Goal: Information Seeking & Learning: Learn about a topic

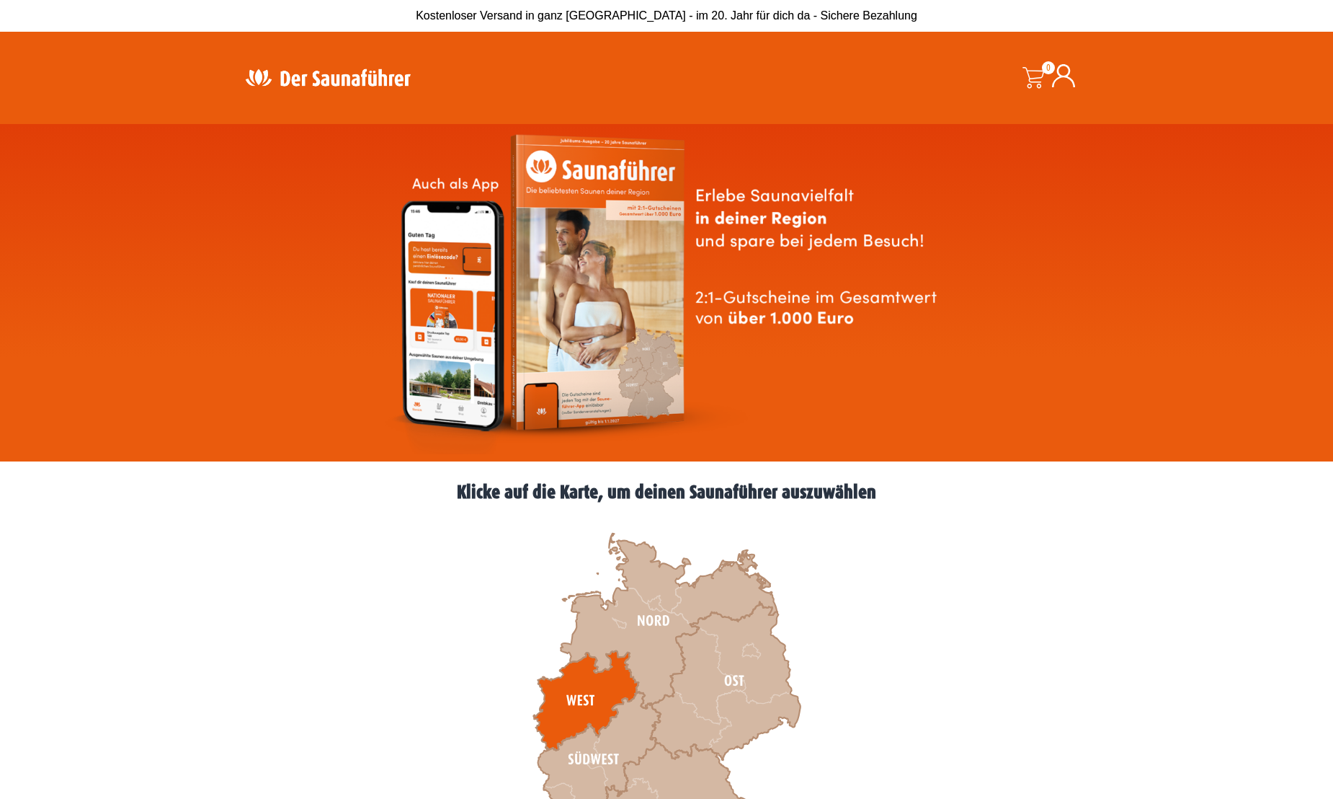
click at [560, 698] on icon at bounding box center [585, 700] width 105 height 99
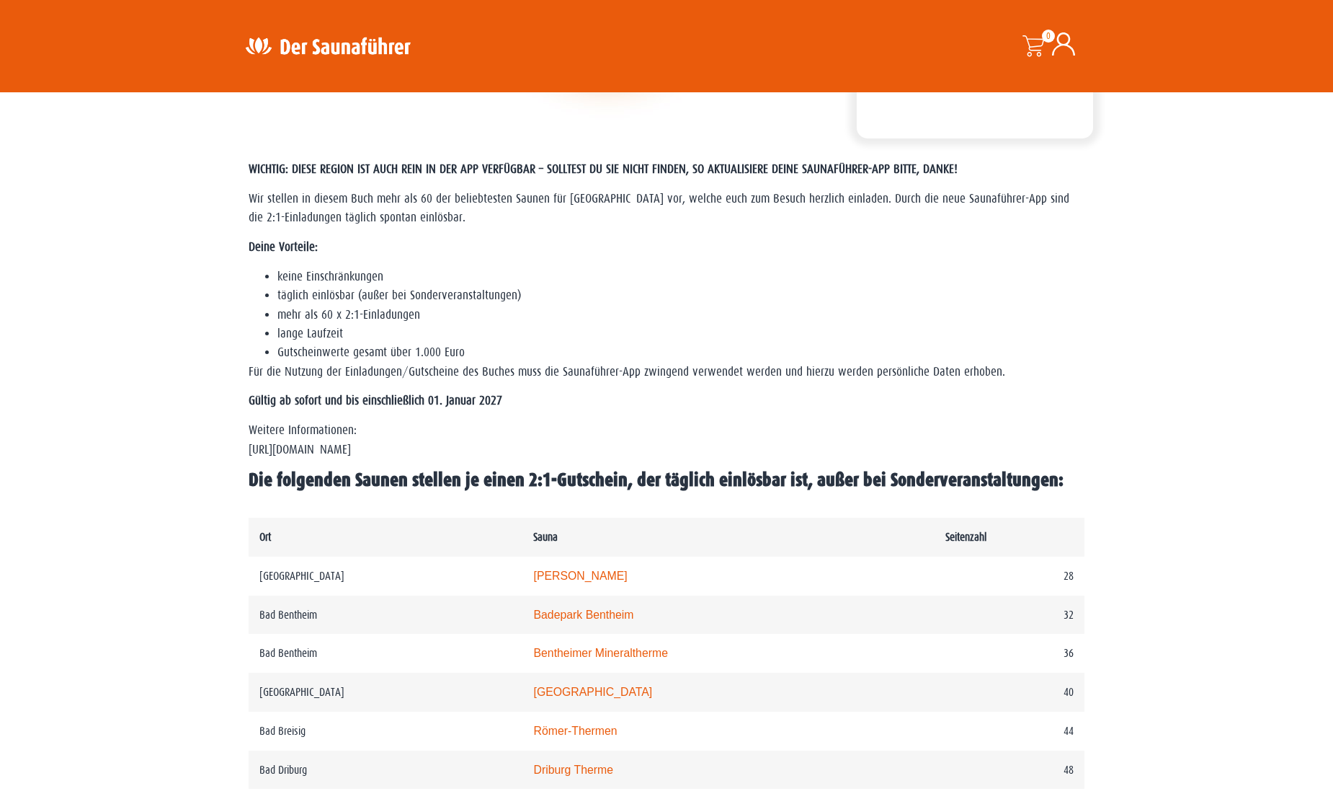
scroll to position [360, 0]
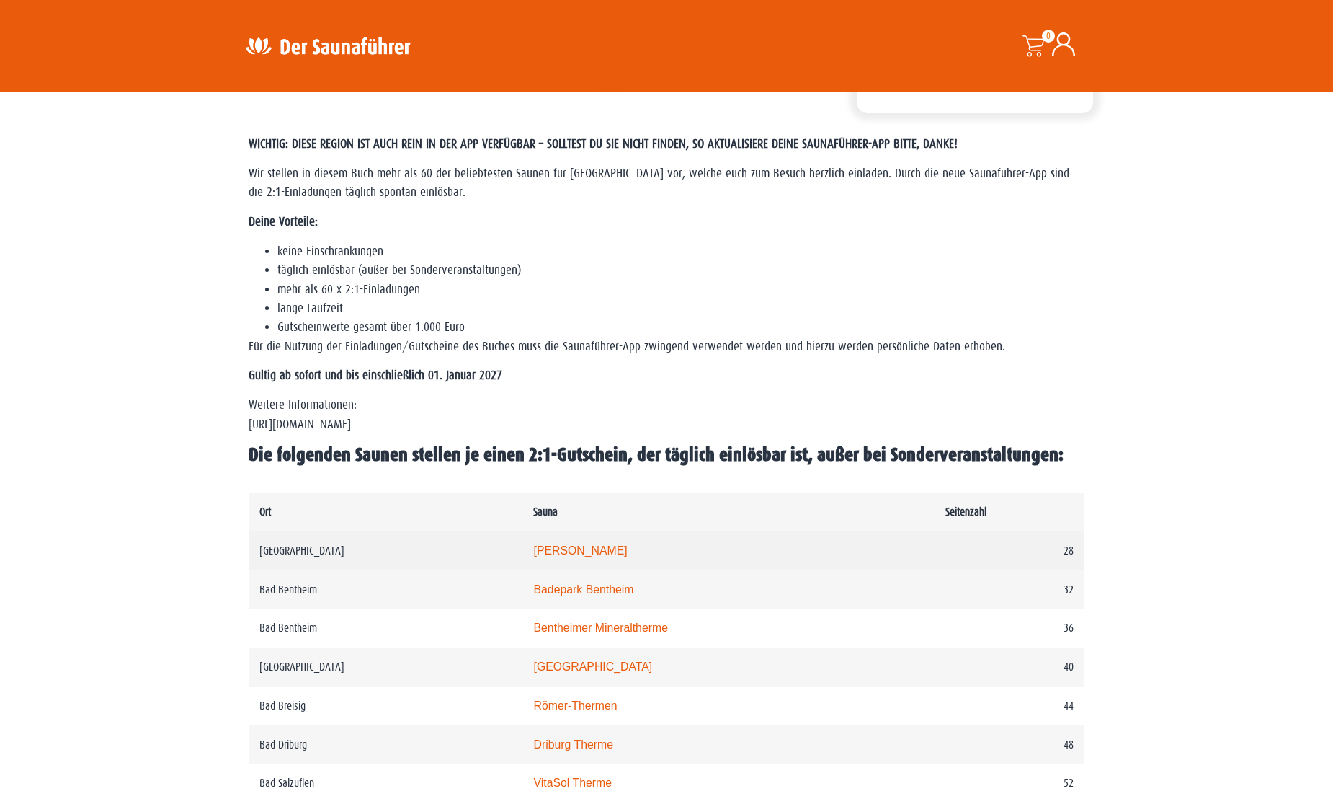
click at [572, 552] on link "Carolus Thermen" at bounding box center [580, 550] width 94 height 12
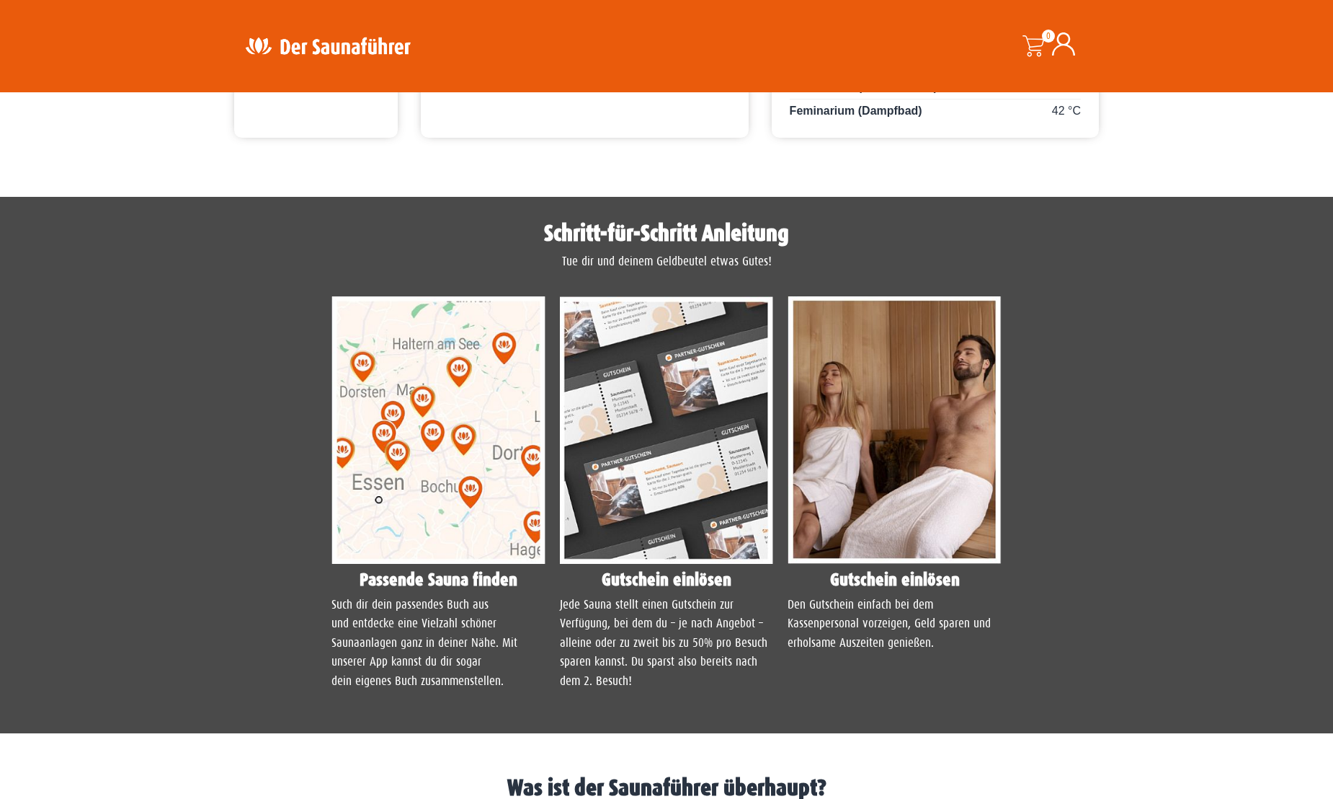
scroll to position [1081, 0]
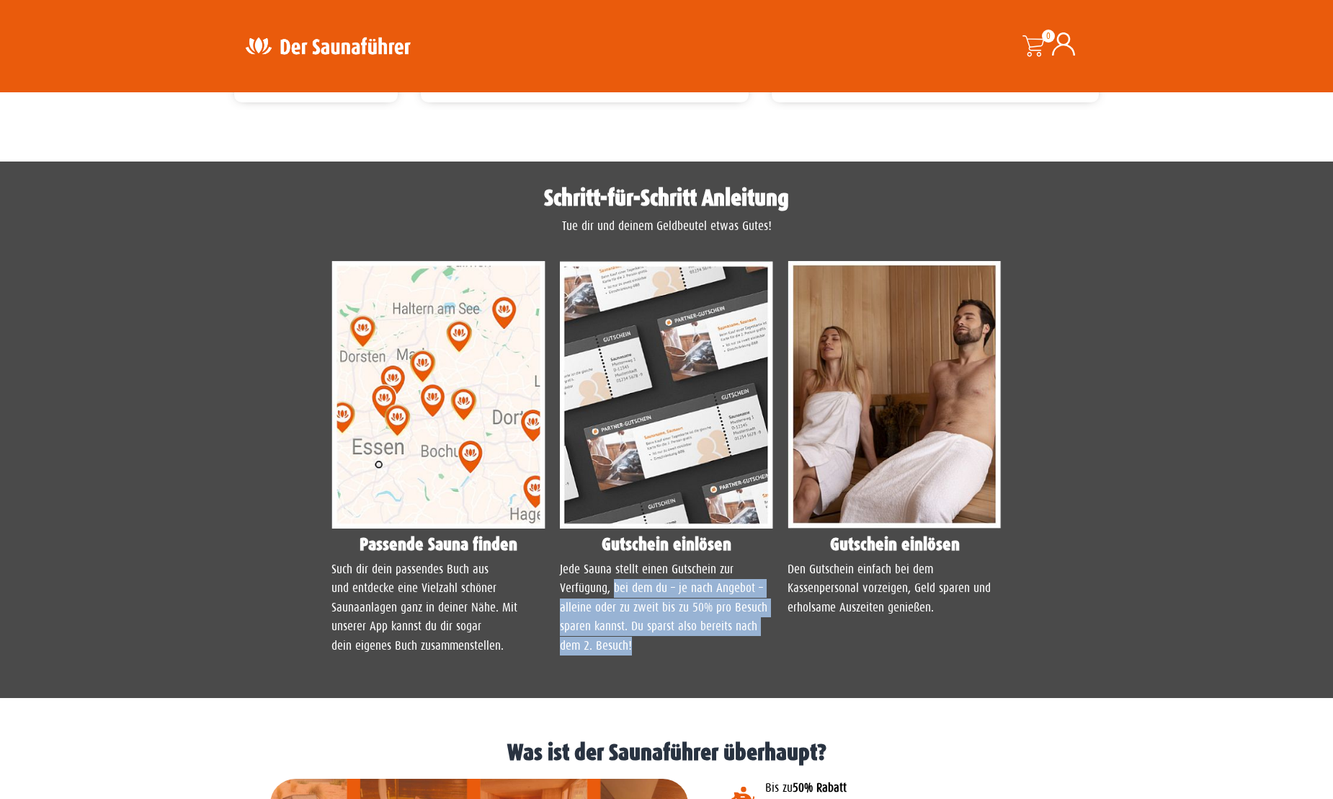
drag, startPoint x: 616, startPoint y: 592, endPoint x: 770, endPoint y: 652, distance: 164.5
click at [770, 652] on p "Jede Sauna stellt einen Gutschein zur Verfügung, bei dem du – je nach Angebot –…" at bounding box center [667, 607] width 214 height 95
drag, startPoint x: 770, startPoint y: 652, endPoint x: 743, endPoint y: 650, distance: 26.7
click at [743, 650] on p "Jede Sauna stellt einen Gutschein zur Verfügung, bei dem du – je nach Angebot –…" at bounding box center [667, 607] width 214 height 95
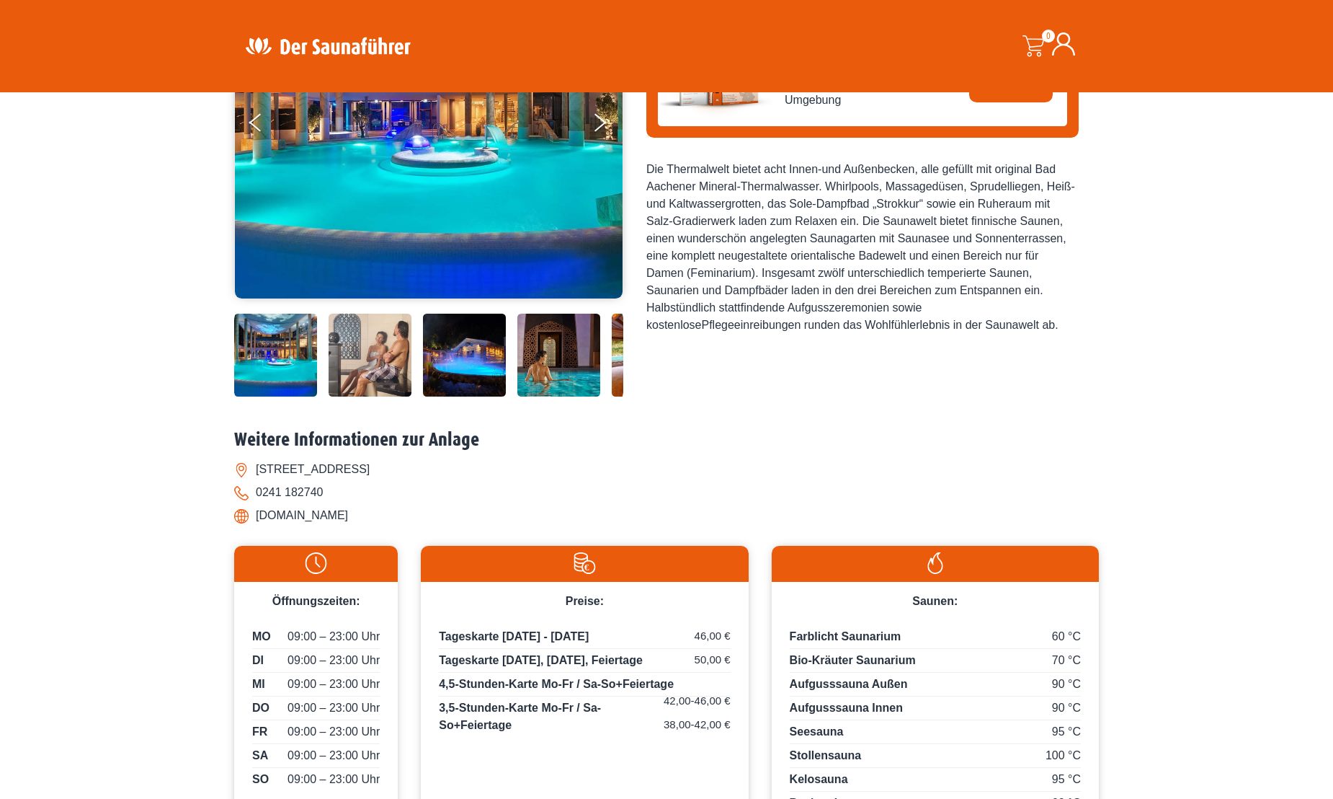
scroll to position [0, 0]
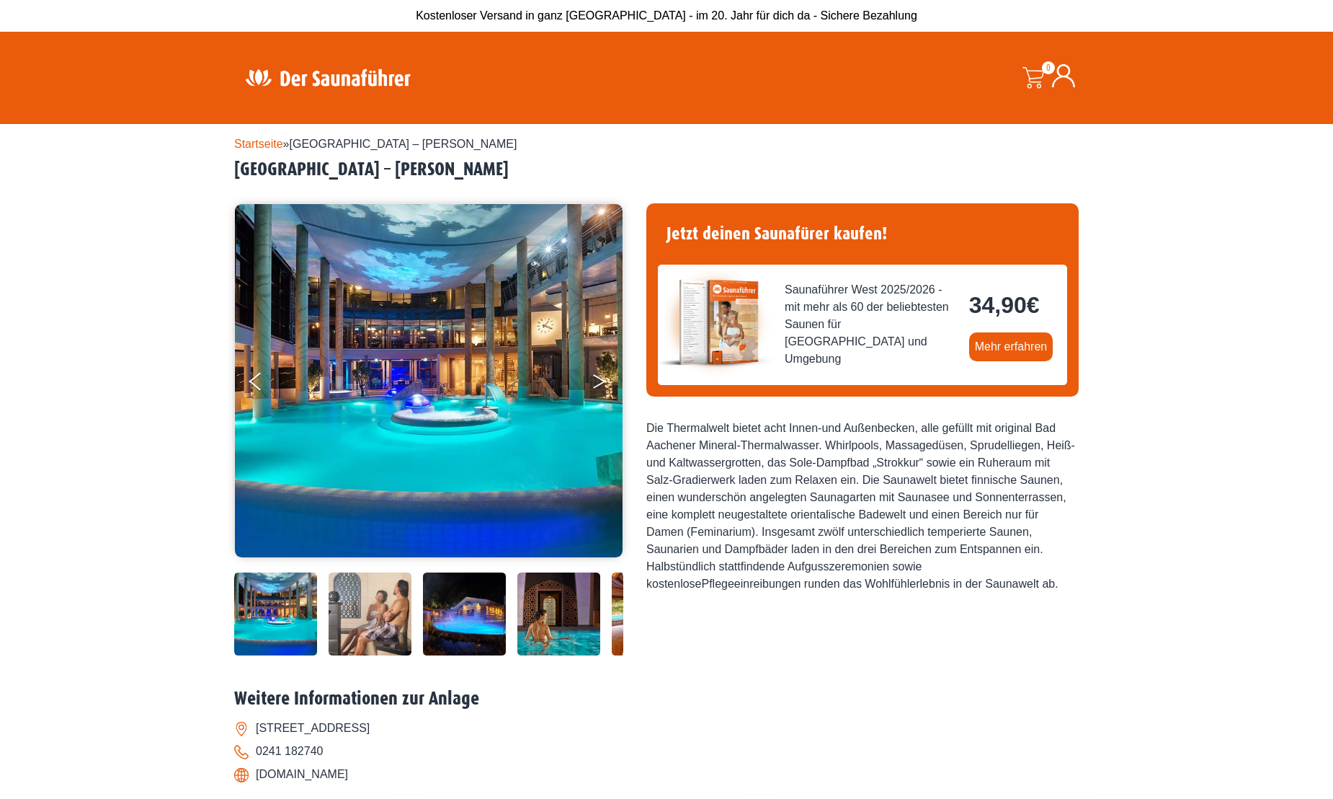
click at [600, 382] on icon "Next" at bounding box center [599, 384] width 13 height 9
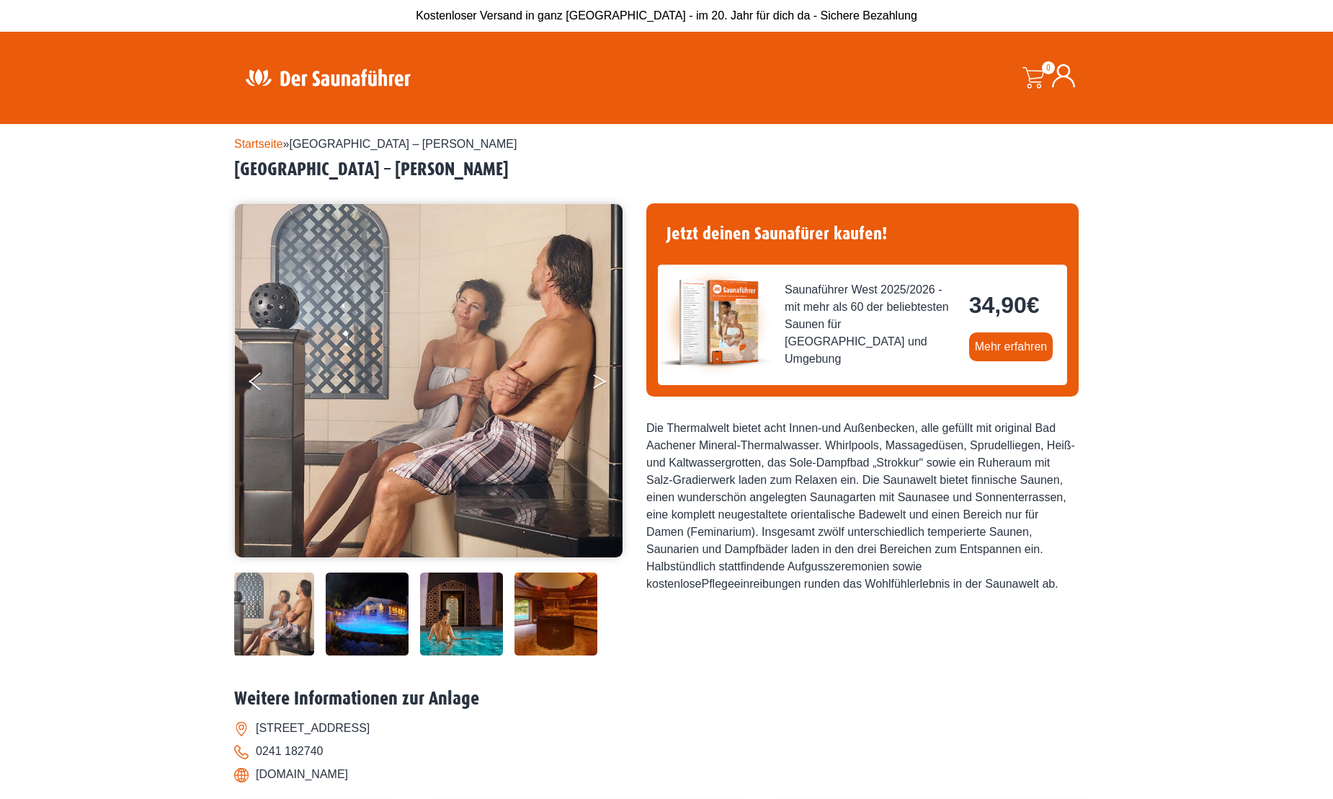
click at [600, 382] on icon "Next" at bounding box center [599, 384] width 13 height 9
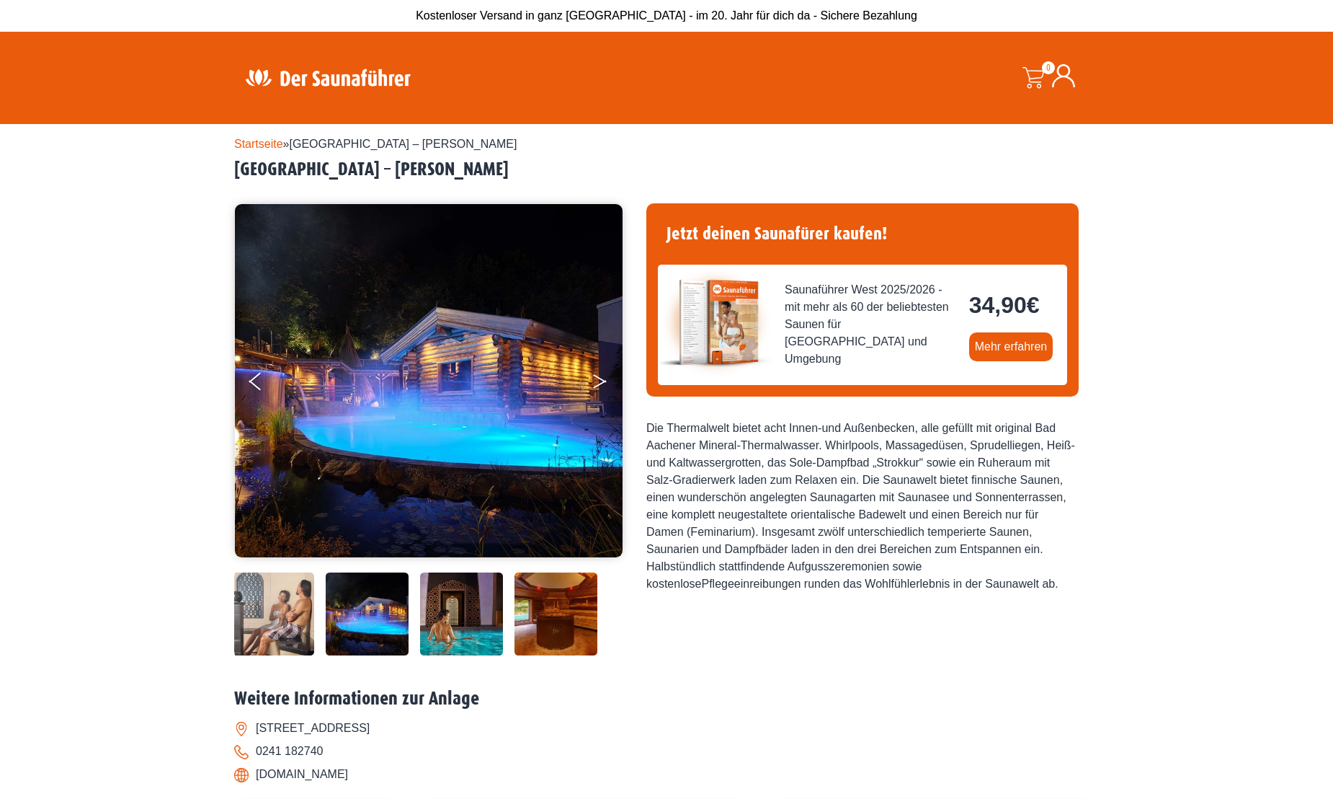
click at [600, 382] on icon "Next" at bounding box center [599, 384] width 13 height 9
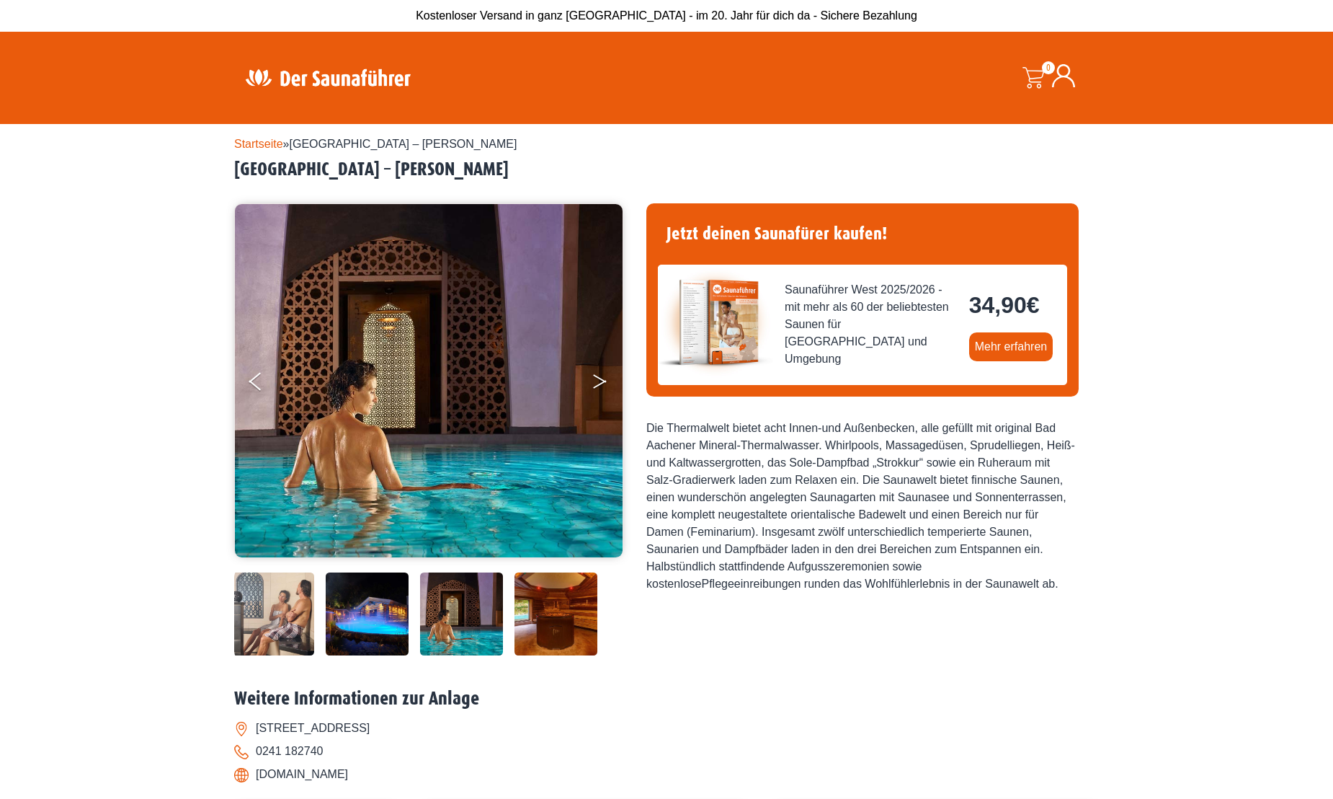
click at [600, 382] on icon "Next" at bounding box center [599, 384] width 13 height 9
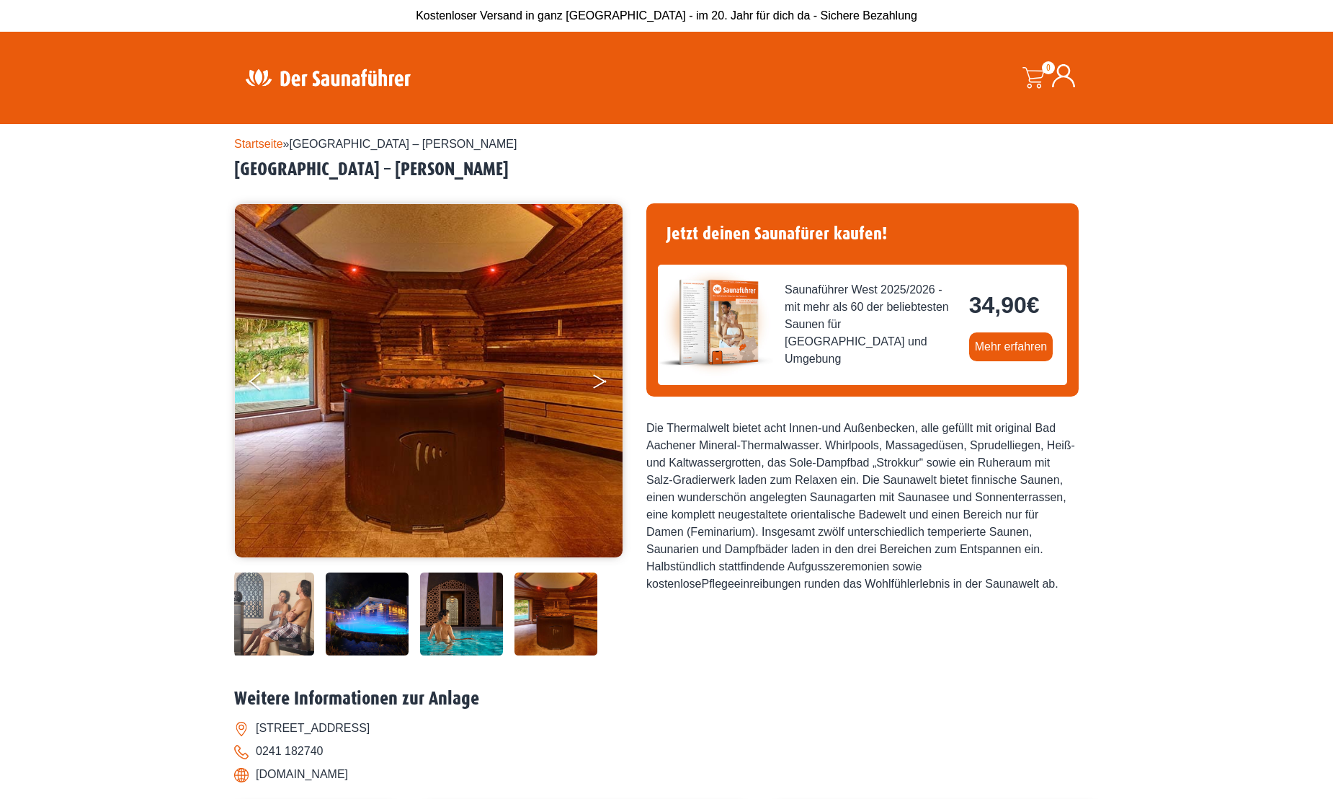
click at [600, 382] on icon "Next" at bounding box center [599, 384] width 13 height 9
click at [599, 378] on icon "Next" at bounding box center [599, 378] width 13 height 9
click at [276, 146] on link "Startseite" at bounding box center [258, 144] width 49 height 12
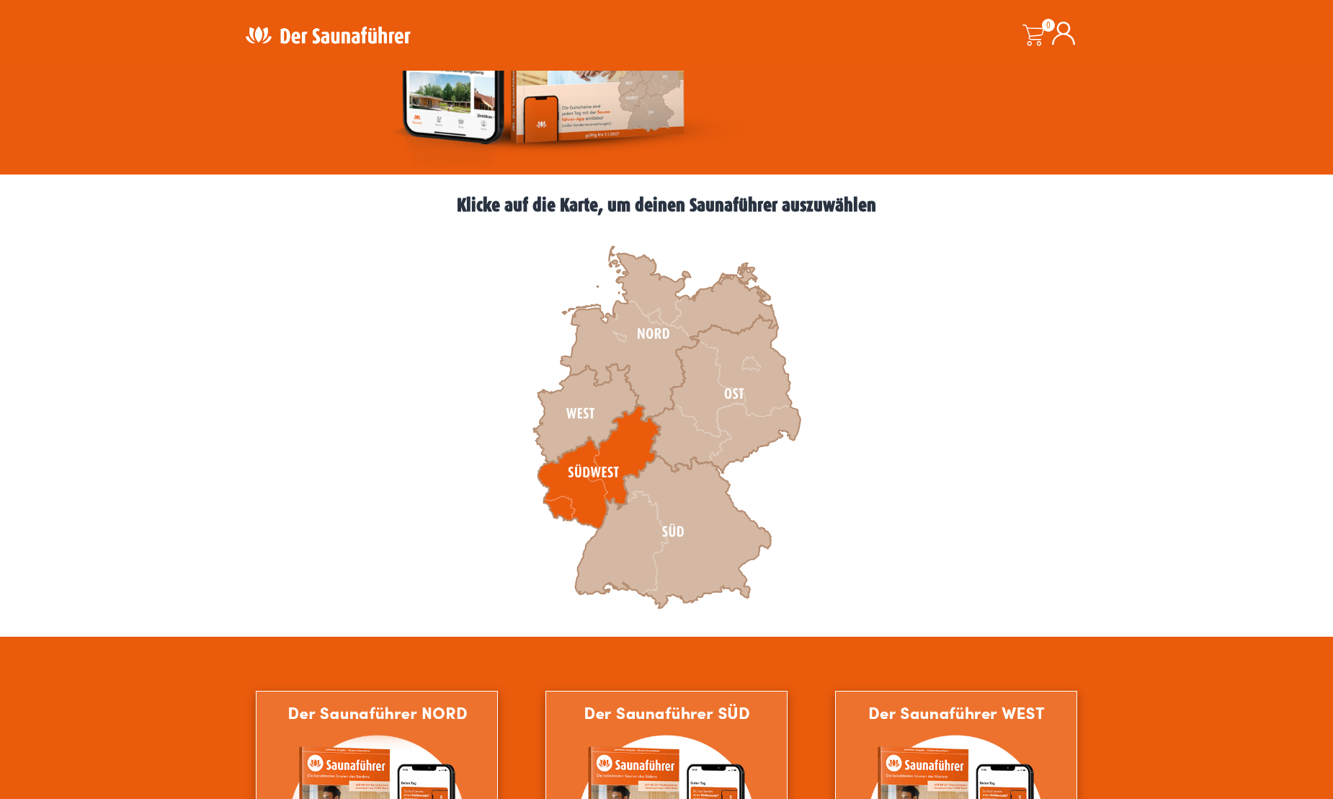
scroll to position [288, 0]
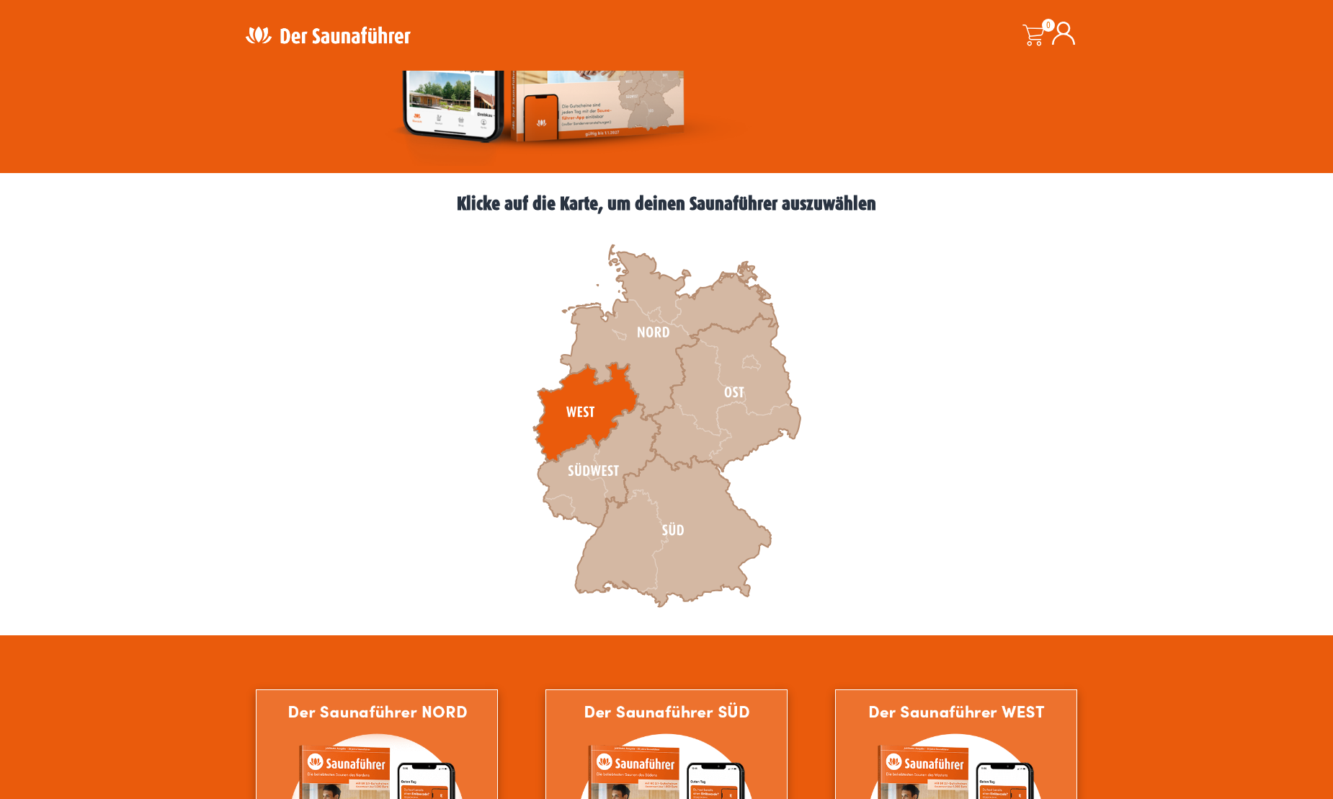
click at [595, 397] on icon at bounding box center [585, 412] width 105 height 99
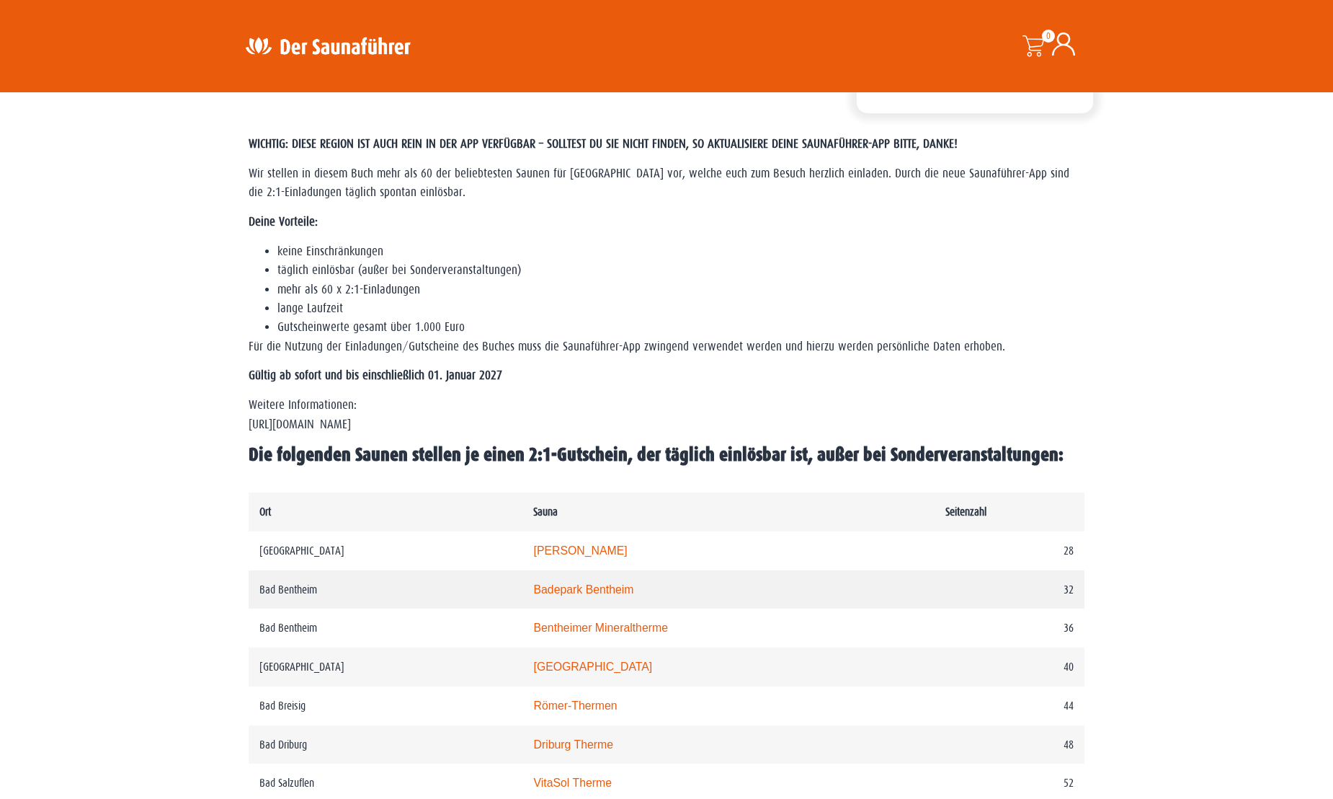
scroll to position [432, 0]
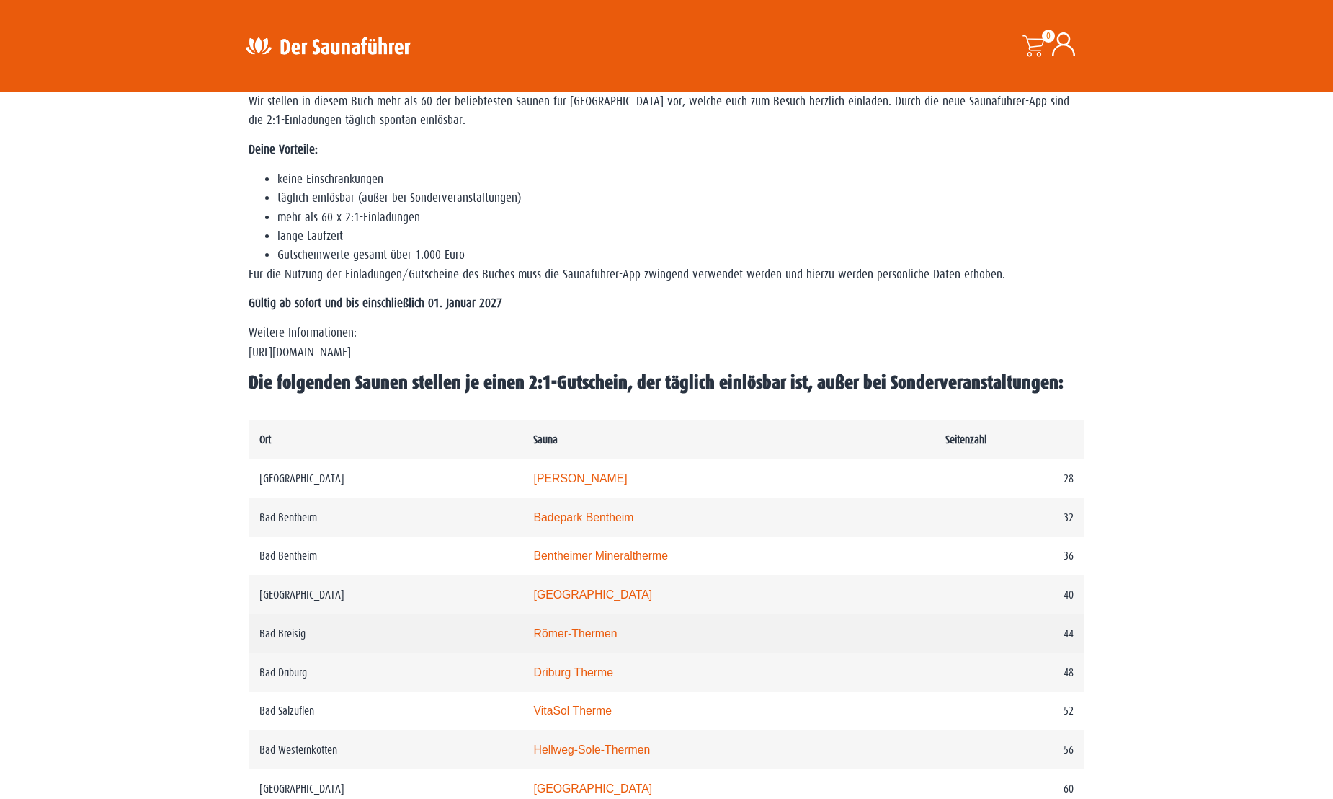
click at [617, 636] on link "Römer-Thermen" at bounding box center [575, 633] width 84 height 12
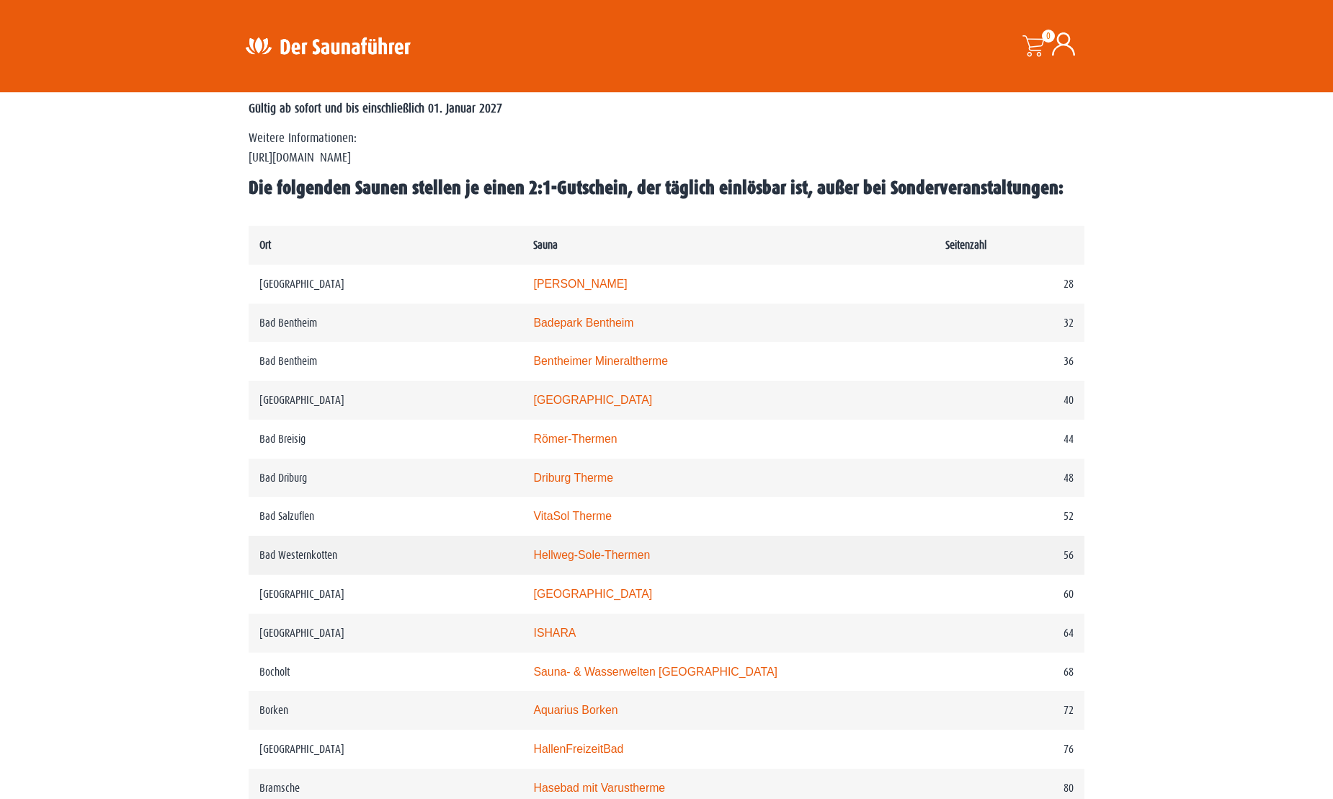
scroll to position [649, 0]
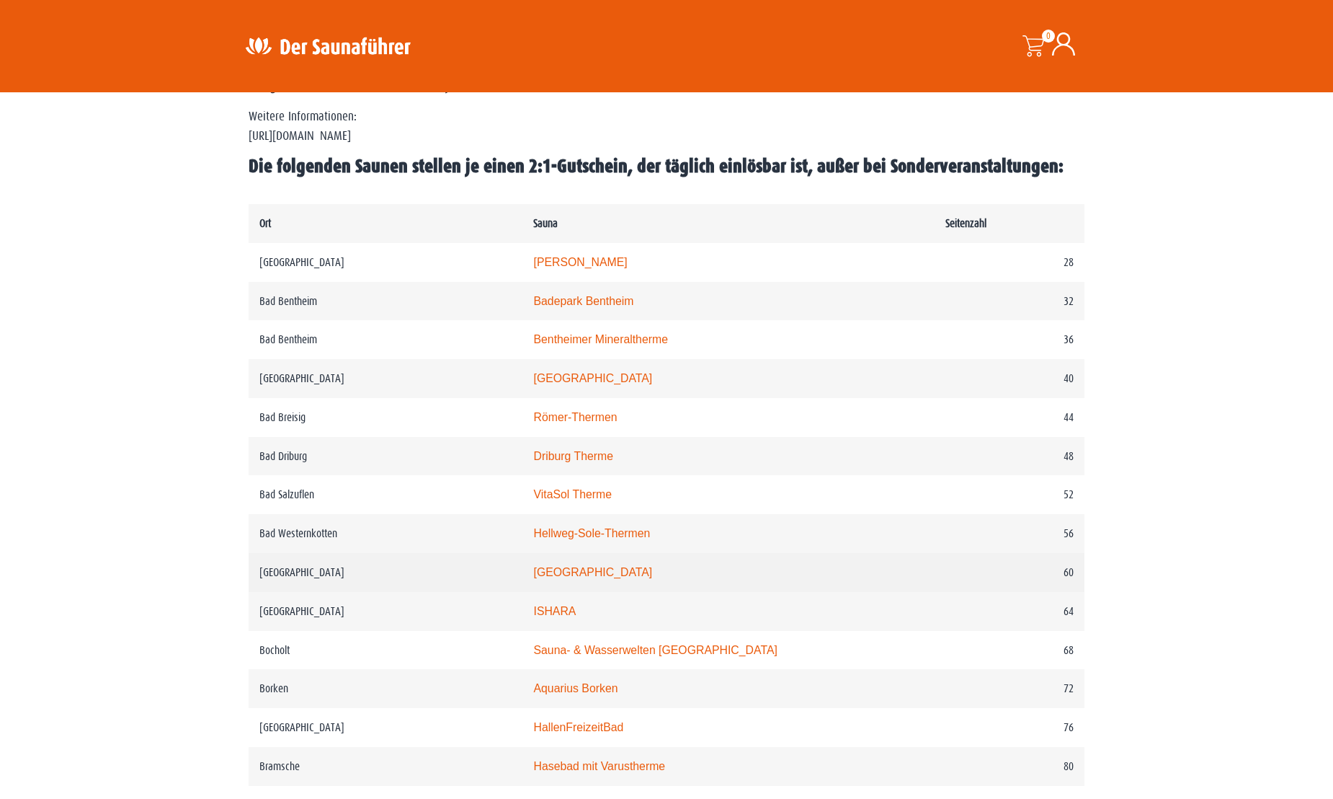
click at [597, 578] on link "monte mare Bedburg" at bounding box center [592, 572] width 119 height 12
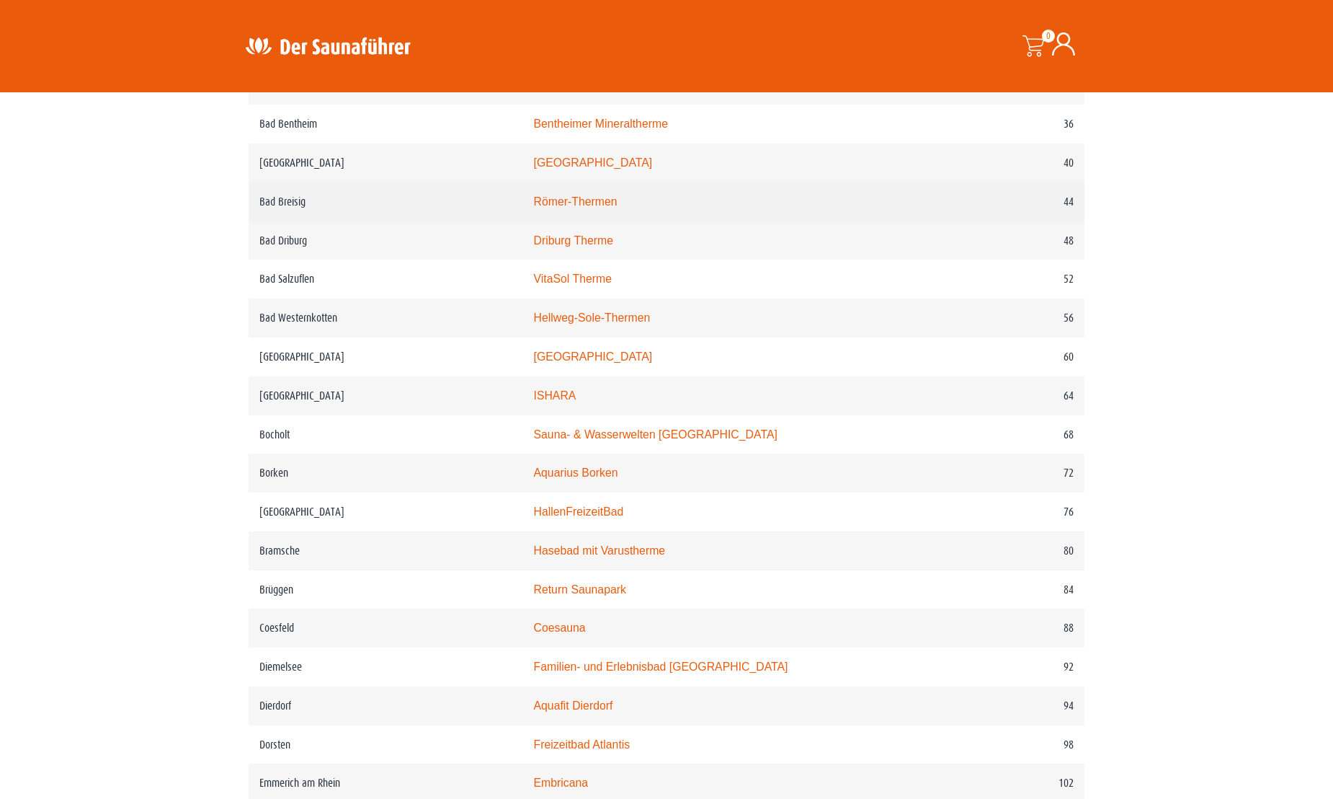
scroll to position [865, 0]
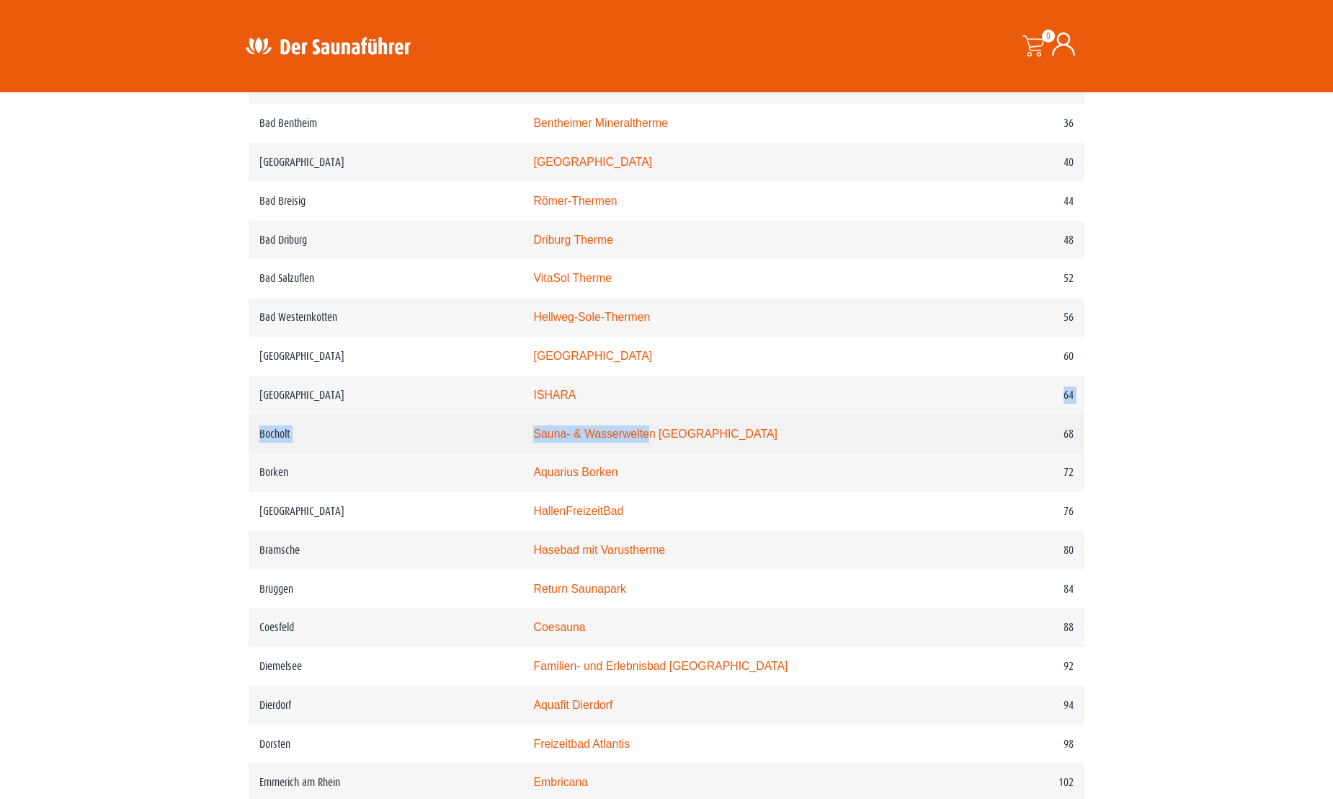
drag, startPoint x: 672, startPoint y: 448, endPoint x: 671, endPoint y: 456, distance: 8.0
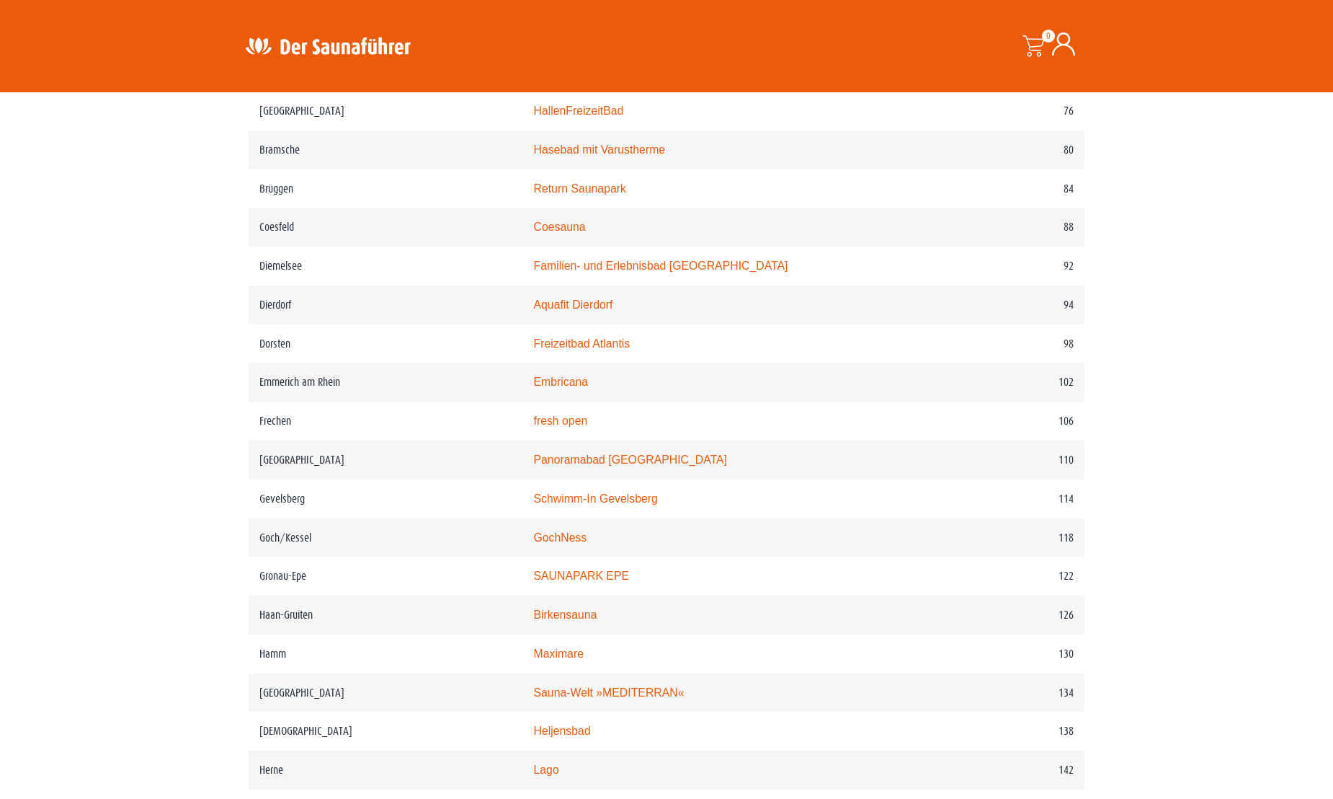
scroll to position [1297, 0]
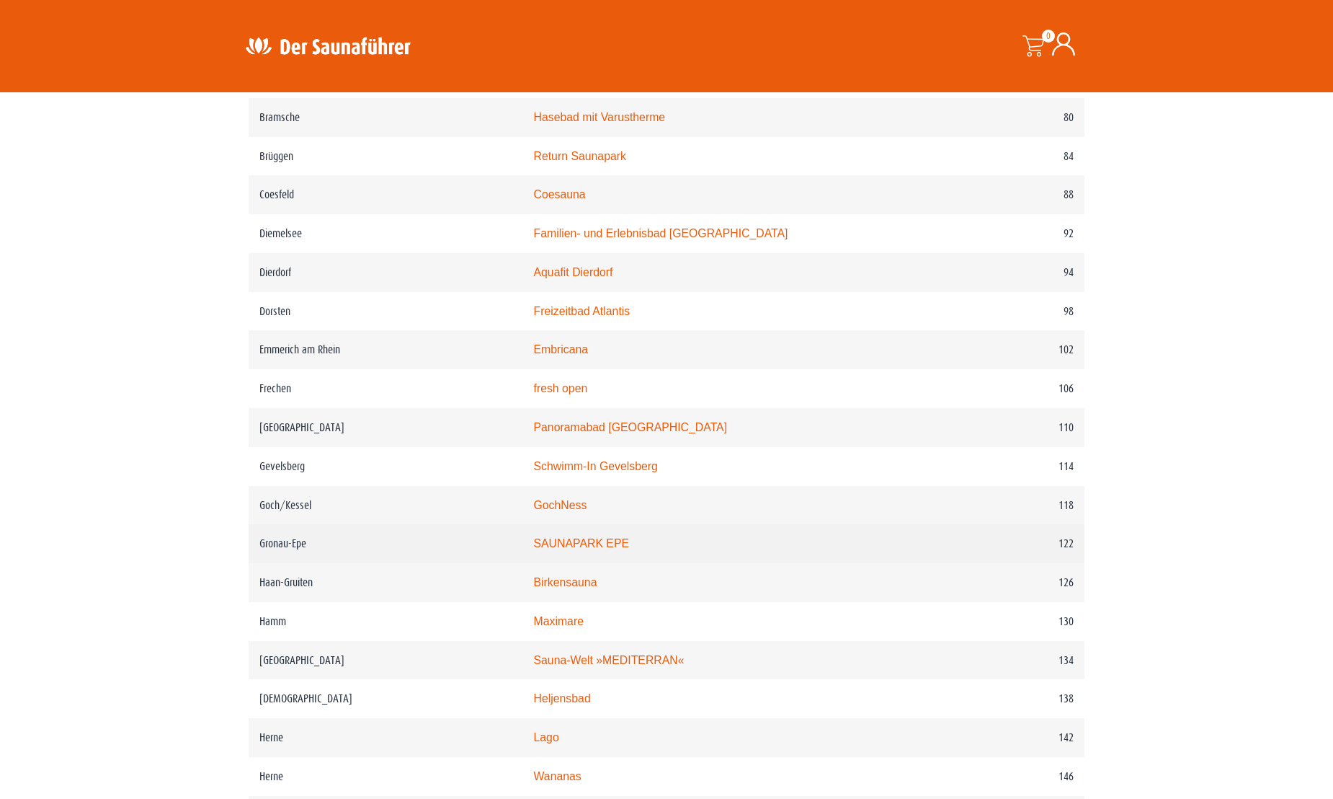
click at [290, 559] on td "Gronau-Epe" at bounding box center [386, 543] width 274 height 39
click at [605, 549] on link "SAUNAPARK EPE" at bounding box center [581, 543] width 96 height 12
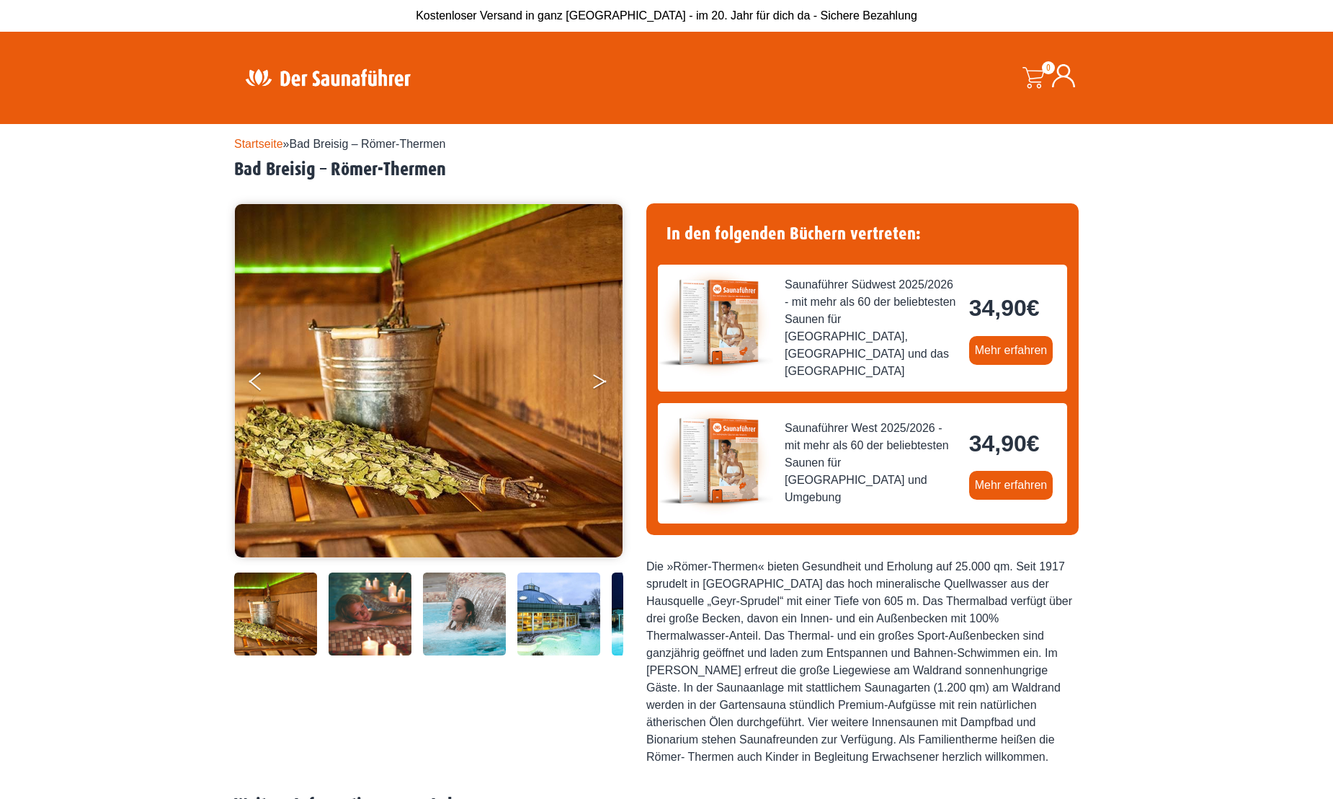
click at [597, 382] on button "Next" at bounding box center [610, 384] width 36 height 36
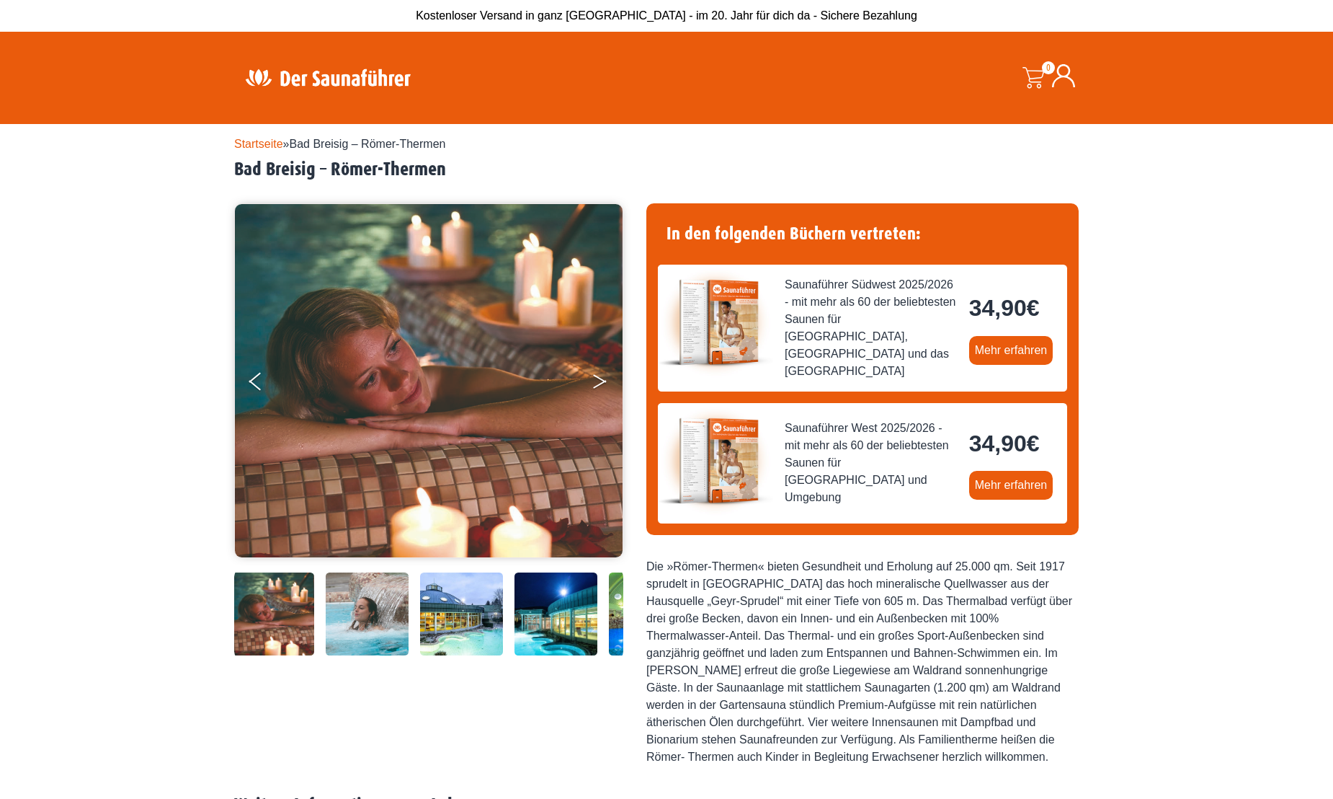
click at [597, 382] on button "Next" at bounding box center [610, 384] width 36 height 36
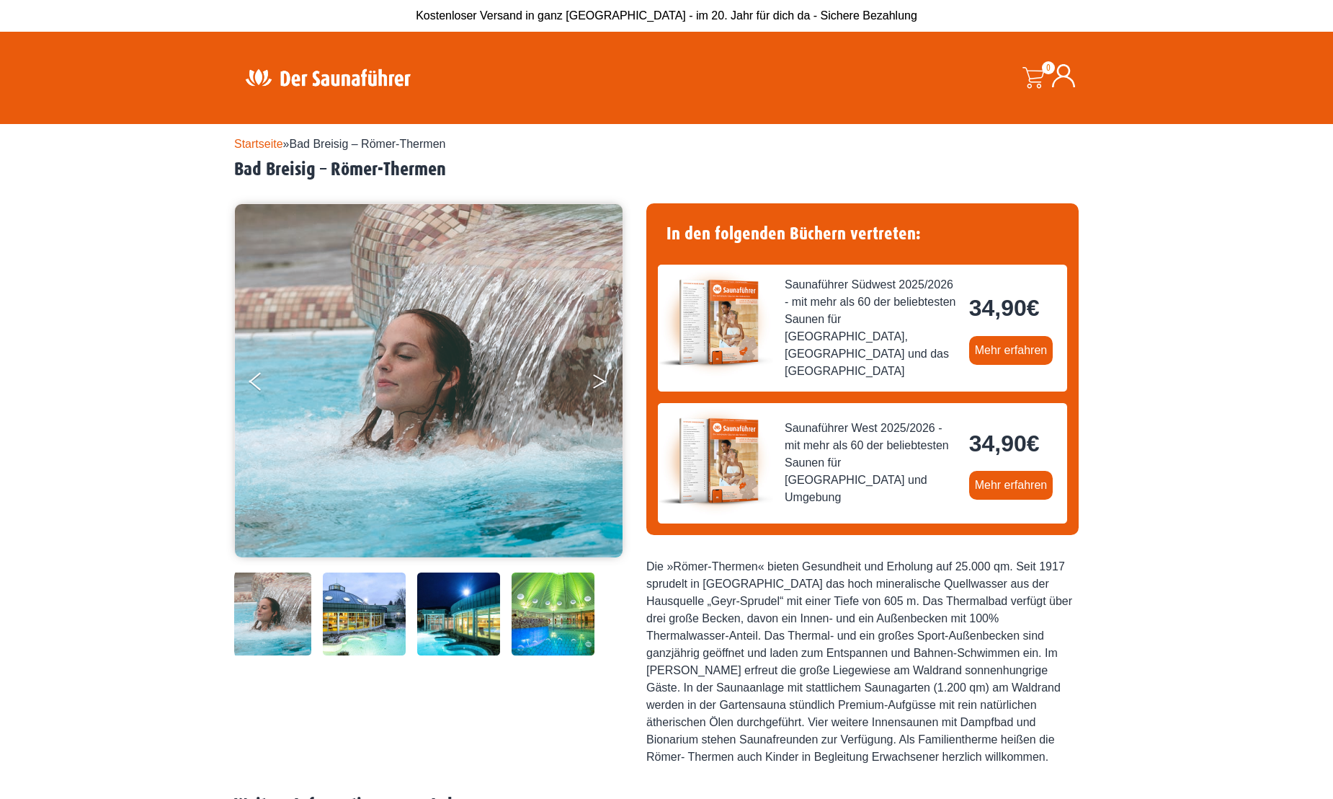
click at [597, 382] on button "Next" at bounding box center [610, 384] width 36 height 36
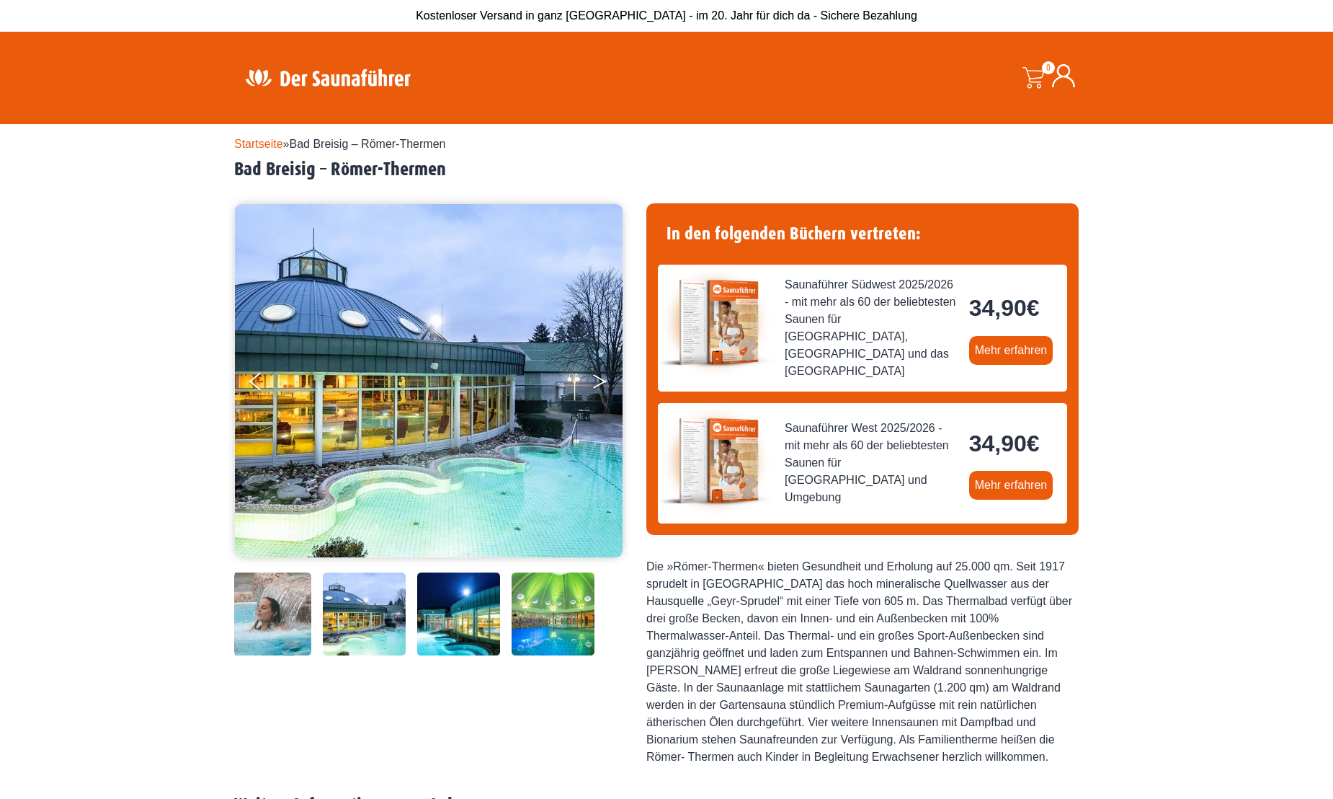
click at [597, 382] on button "Next" at bounding box center [610, 384] width 36 height 36
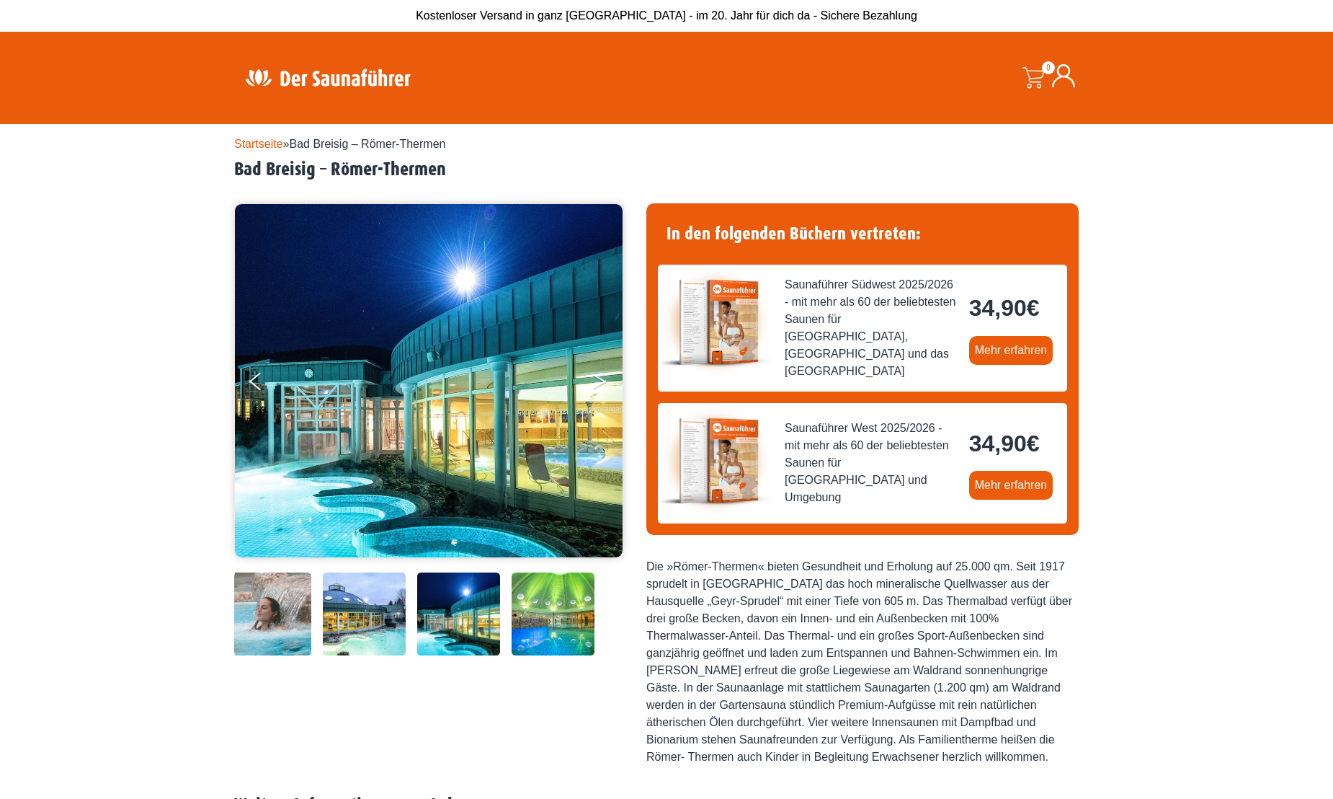
click at [597, 382] on button "Next" at bounding box center [610, 384] width 36 height 36
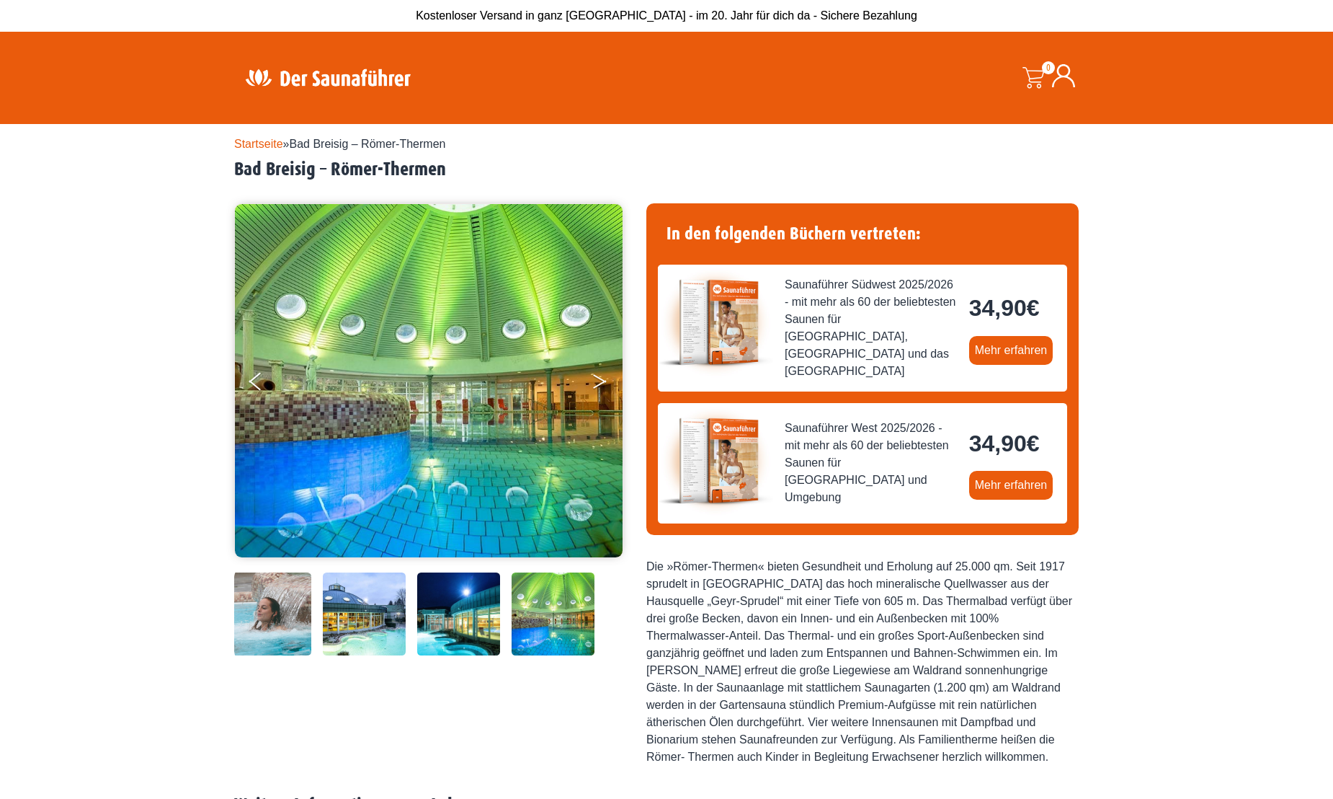
click at [597, 382] on button "Next" at bounding box center [610, 384] width 36 height 36
click at [597, 380] on button "Next" at bounding box center [610, 384] width 36 height 36
click at [600, 378] on icon "Next" at bounding box center [599, 378] width 13 height 9
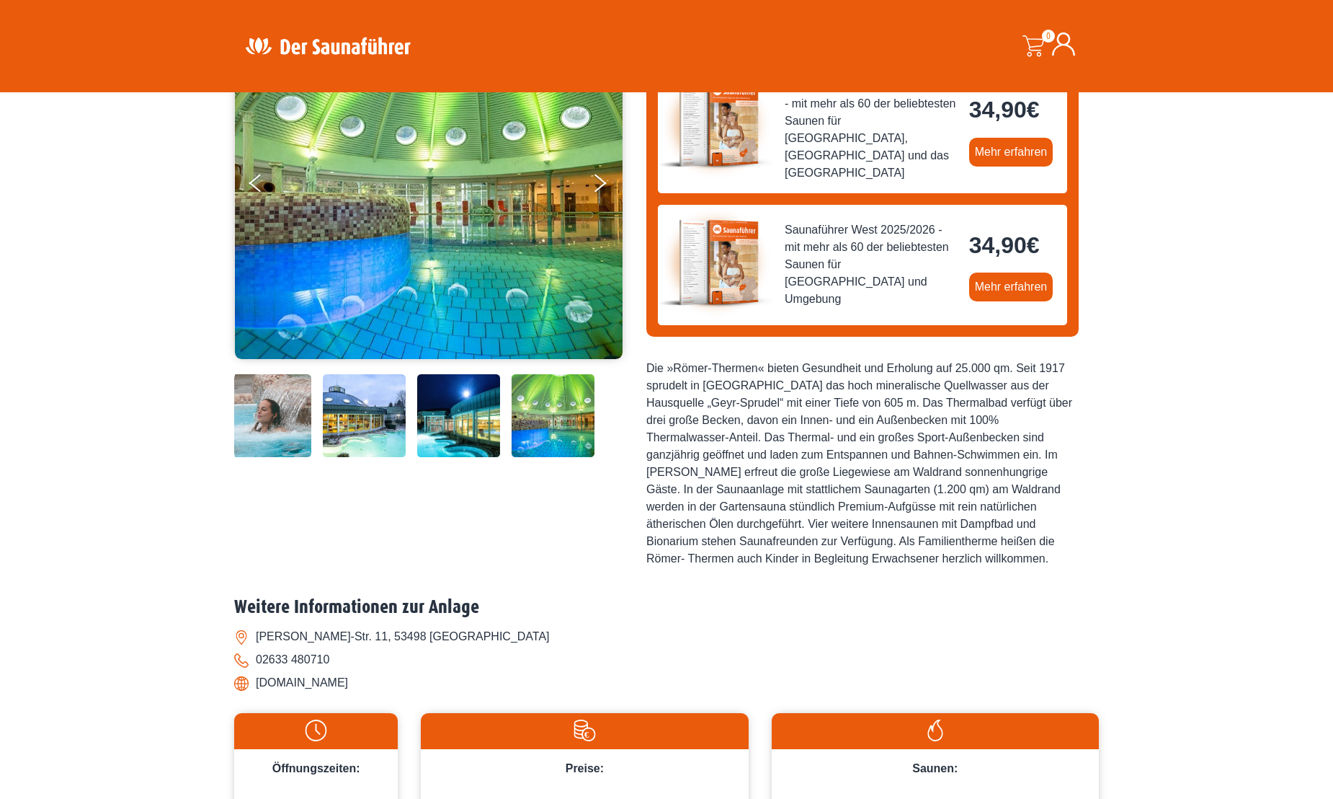
scroll to position [72, 0]
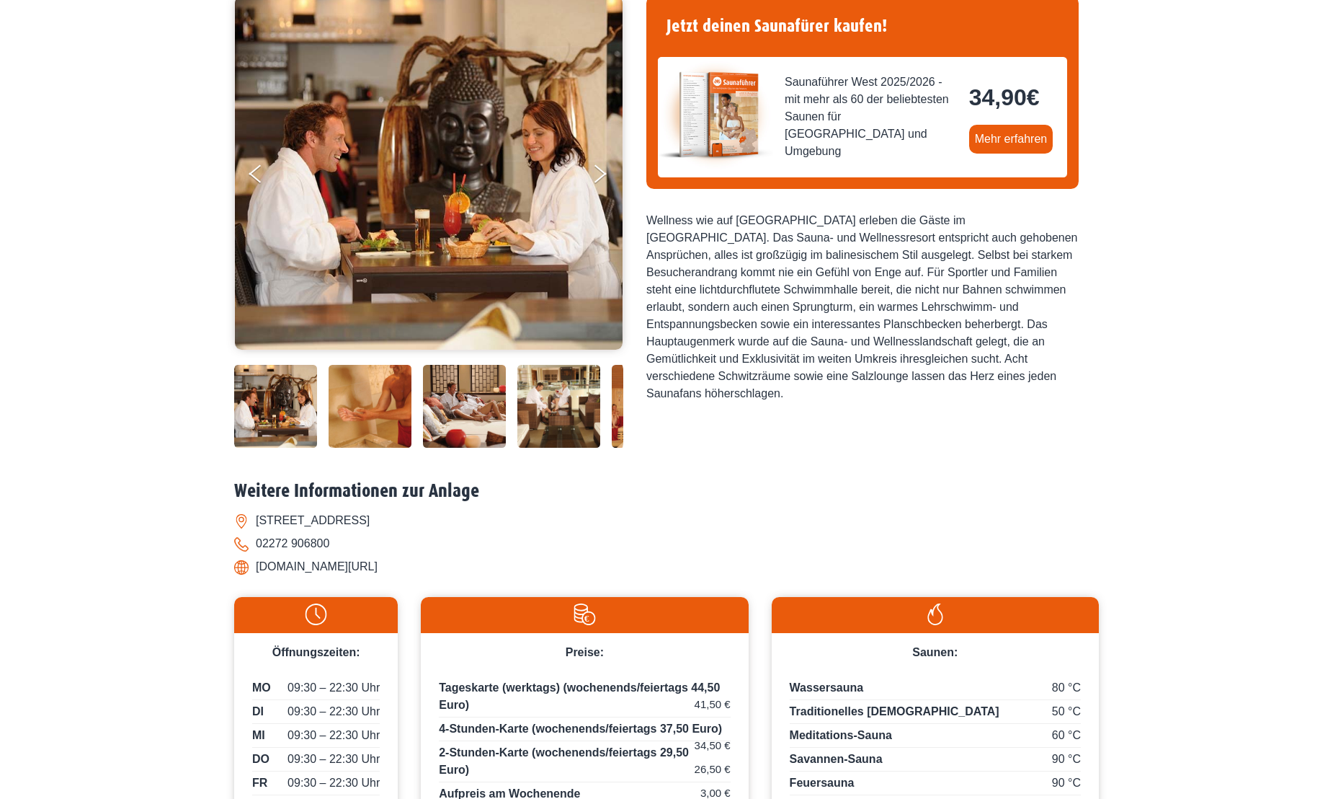
scroll to position [216, 0]
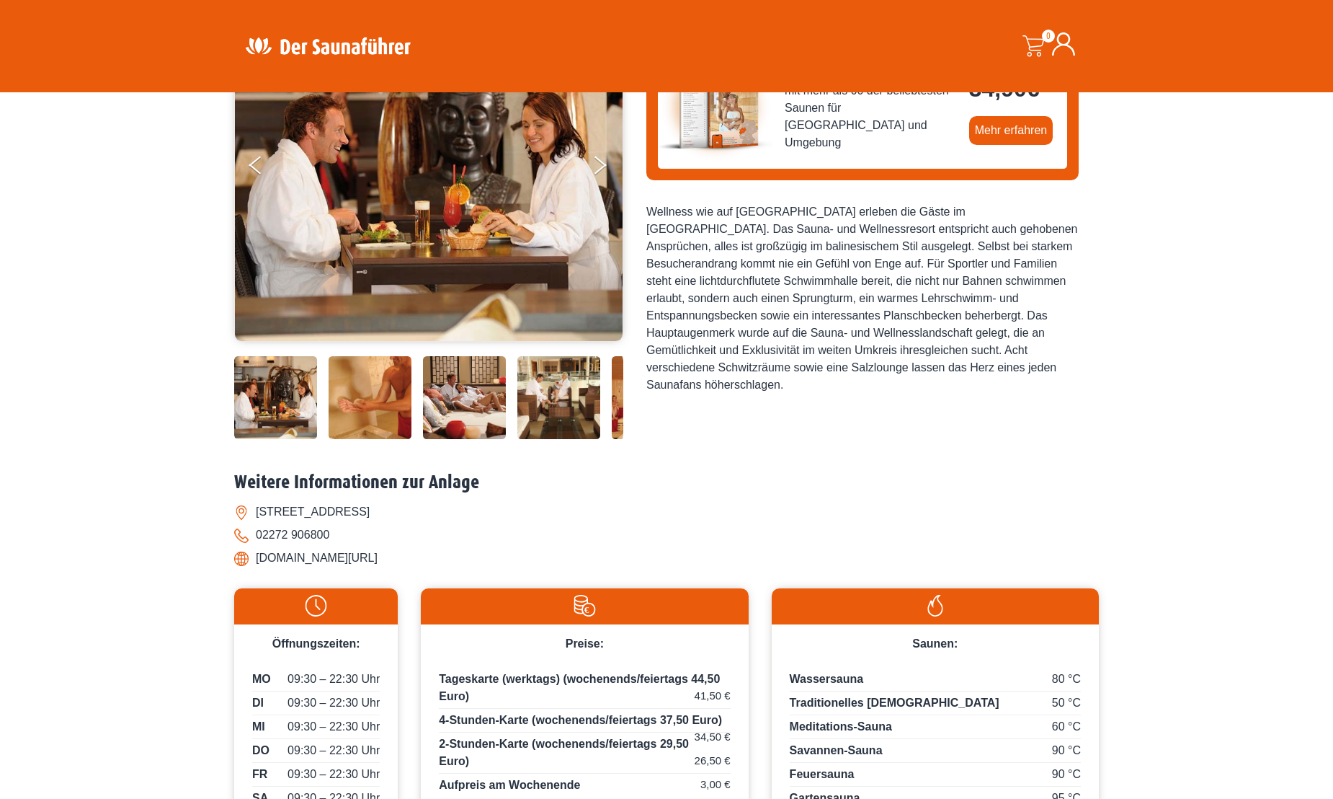
drag, startPoint x: 568, startPoint y: 240, endPoint x: 551, endPoint y: 252, distance: 20.6
drag, startPoint x: 551, startPoint y: 252, endPoint x: 448, endPoint y: 250, distance: 103.1
click at [448, 250] on img at bounding box center [429, 164] width 388 height 353
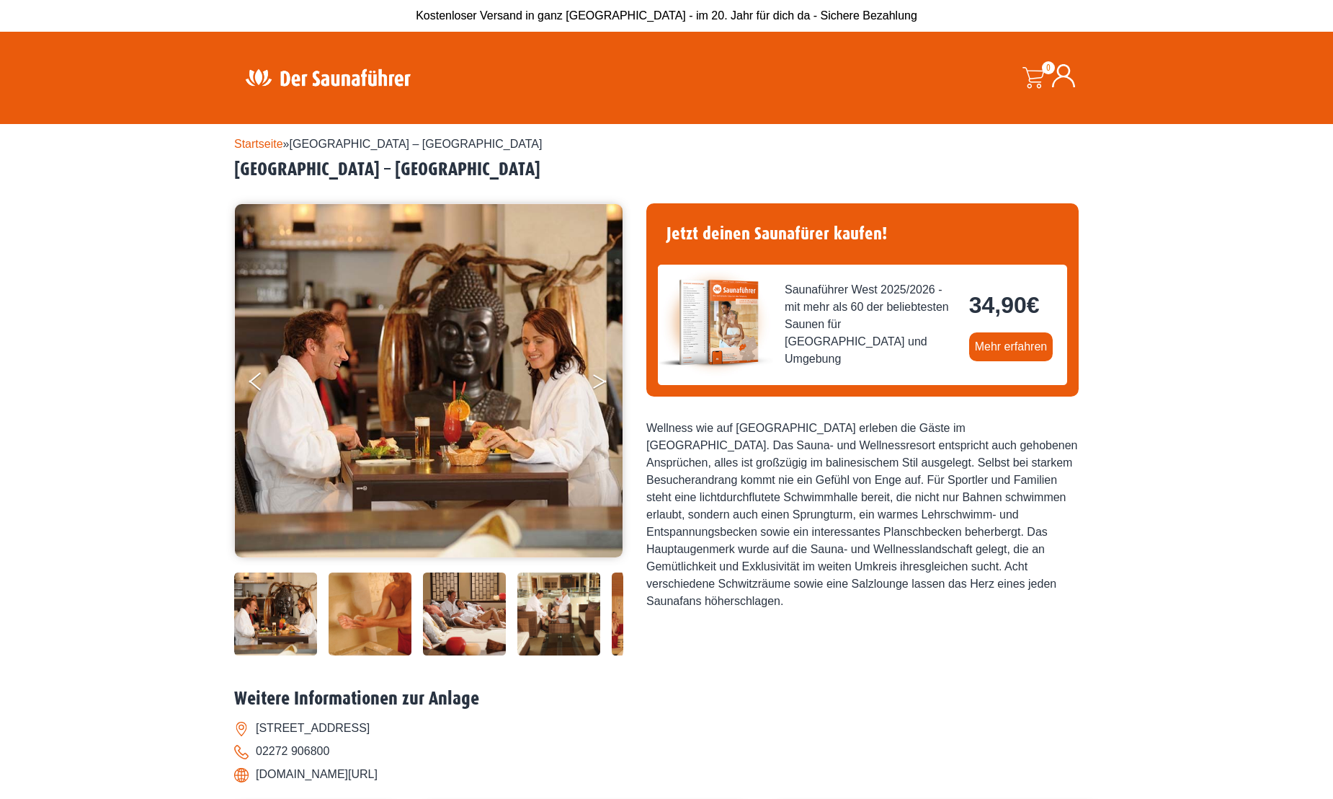
click at [599, 383] on button "Next" at bounding box center [610, 384] width 36 height 36
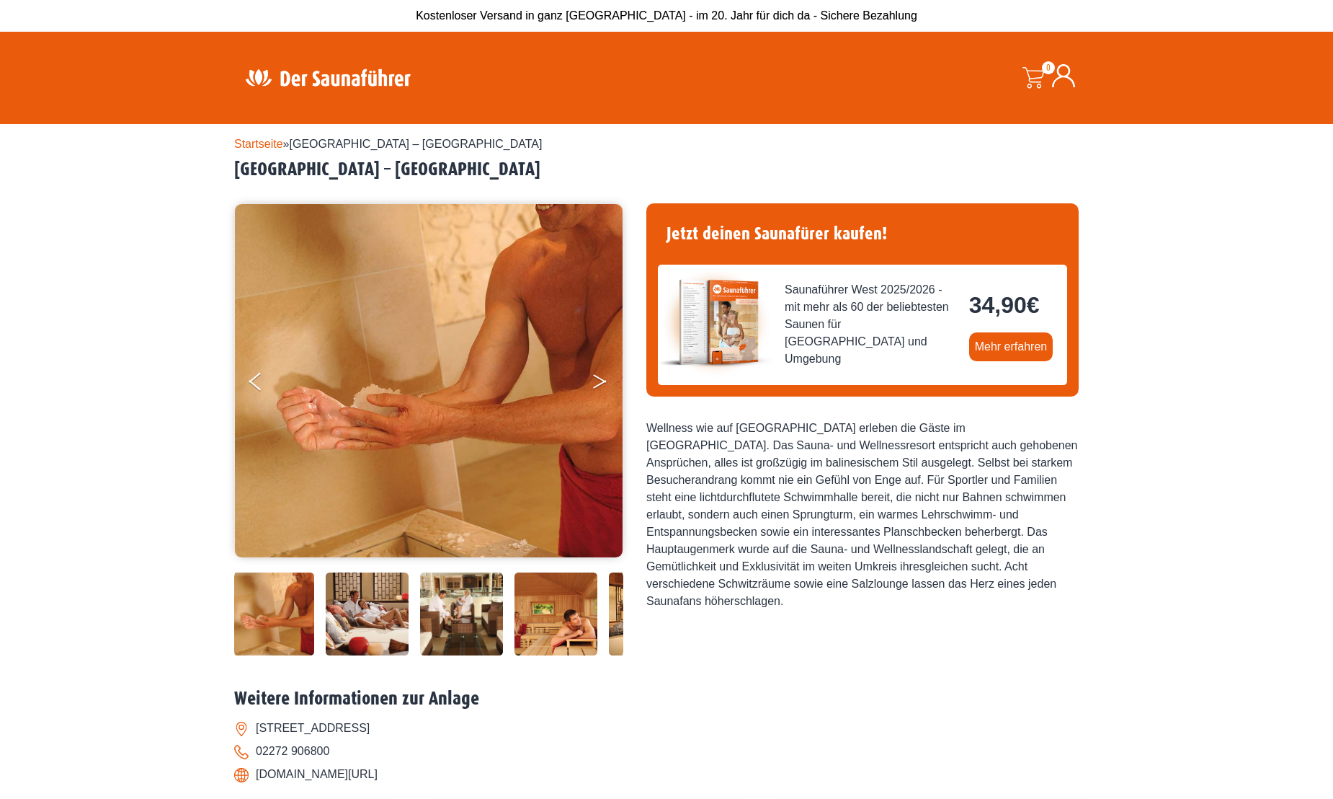
click at [599, 383] on button "Next" at bounding box center [610, 384] width 36 height 36
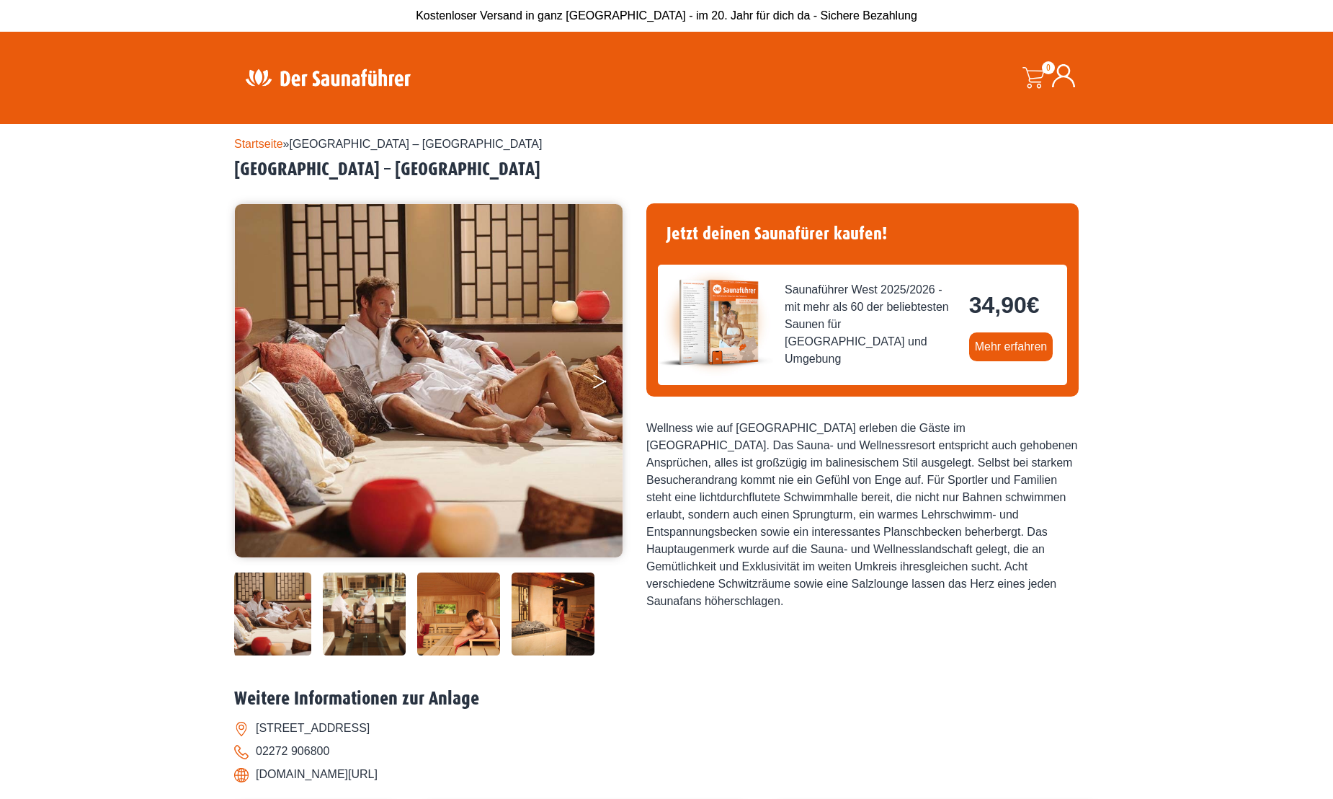
click at [599, 383] on button "Next" at bounding box center [610, 384] width 36 height 36
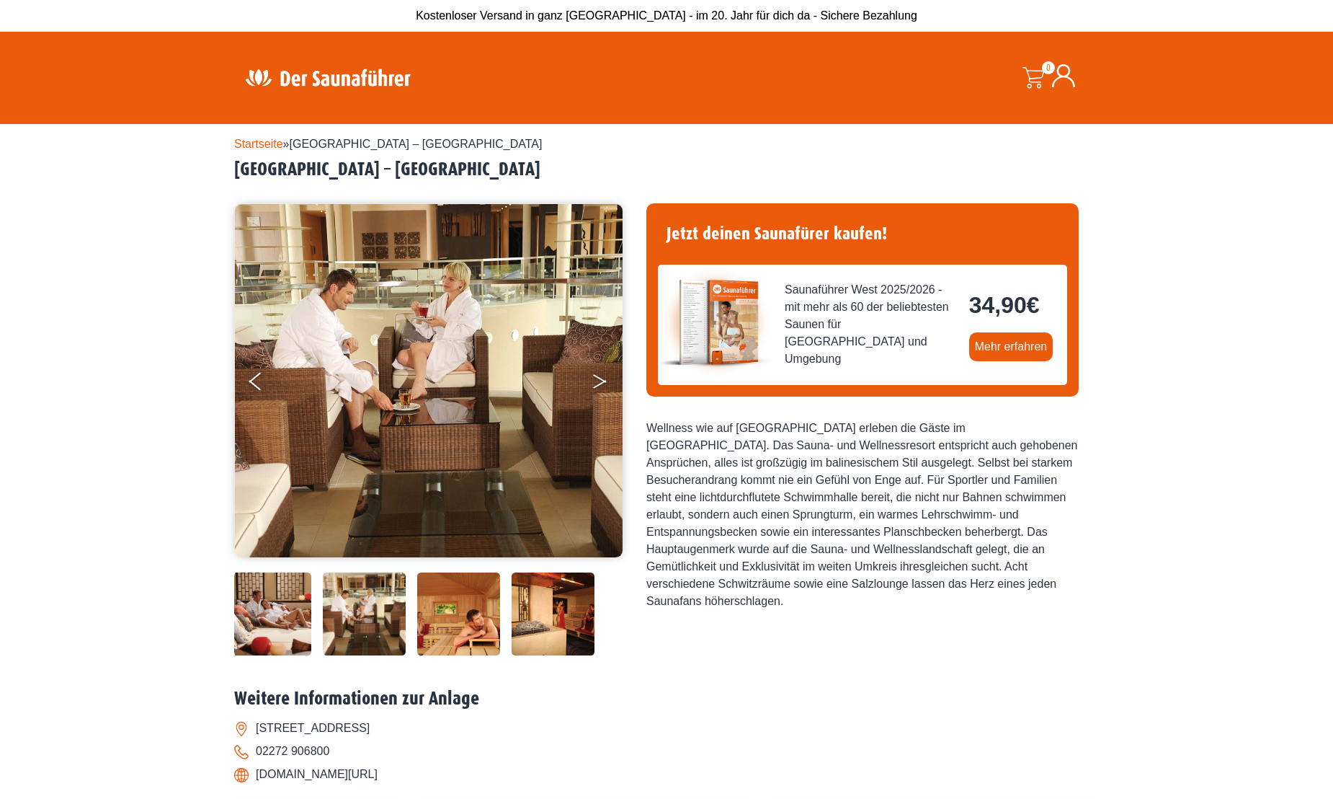
click at [599, 383] on button "Next" at bounding box center [610, 384] width 36 height 36
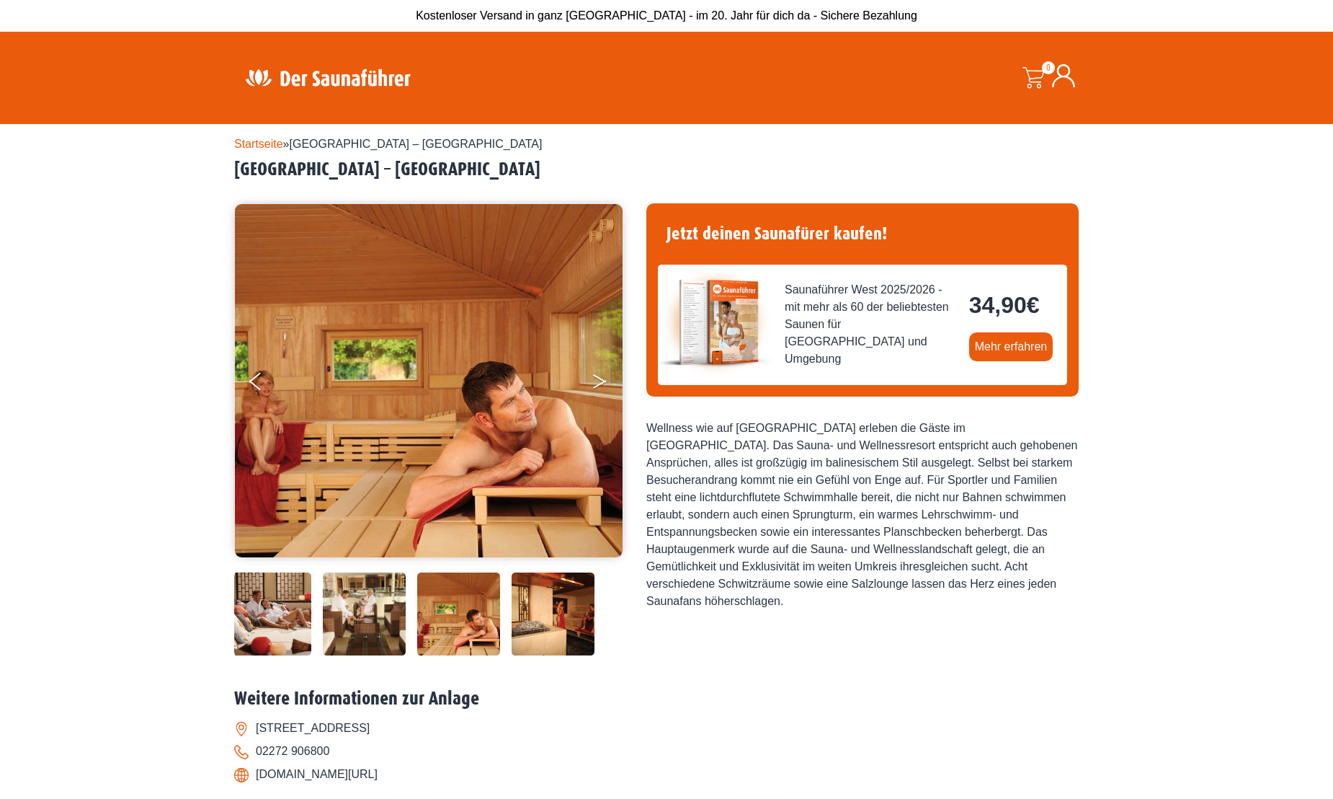
click at [599, 383] on button "Next" at bounding box center [610, 384] width 36 height 36
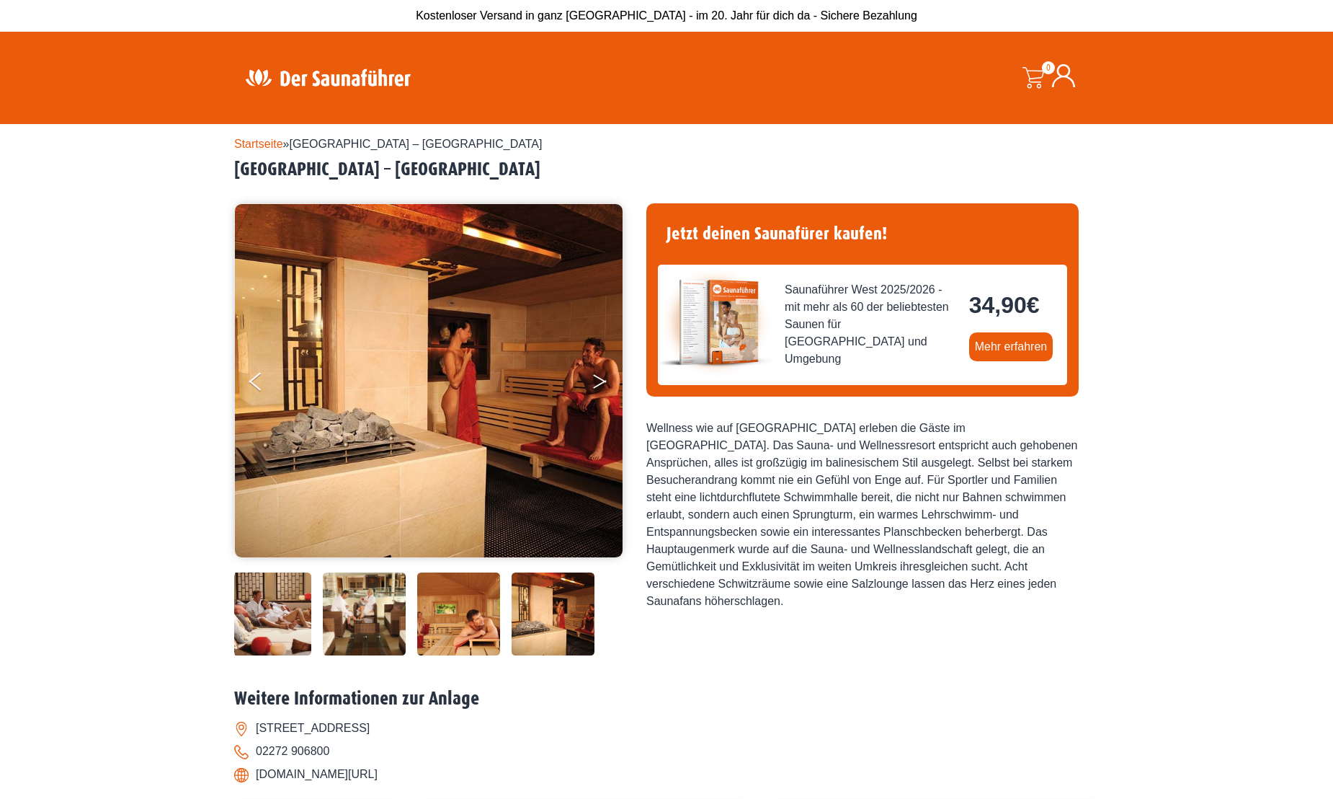
click at [599, 383] on button "Next" at bounding box center [610, 384] width 36 height 36
click at [600, 377] on button "Next" at bounding box center [610, 384] width 36 height 36
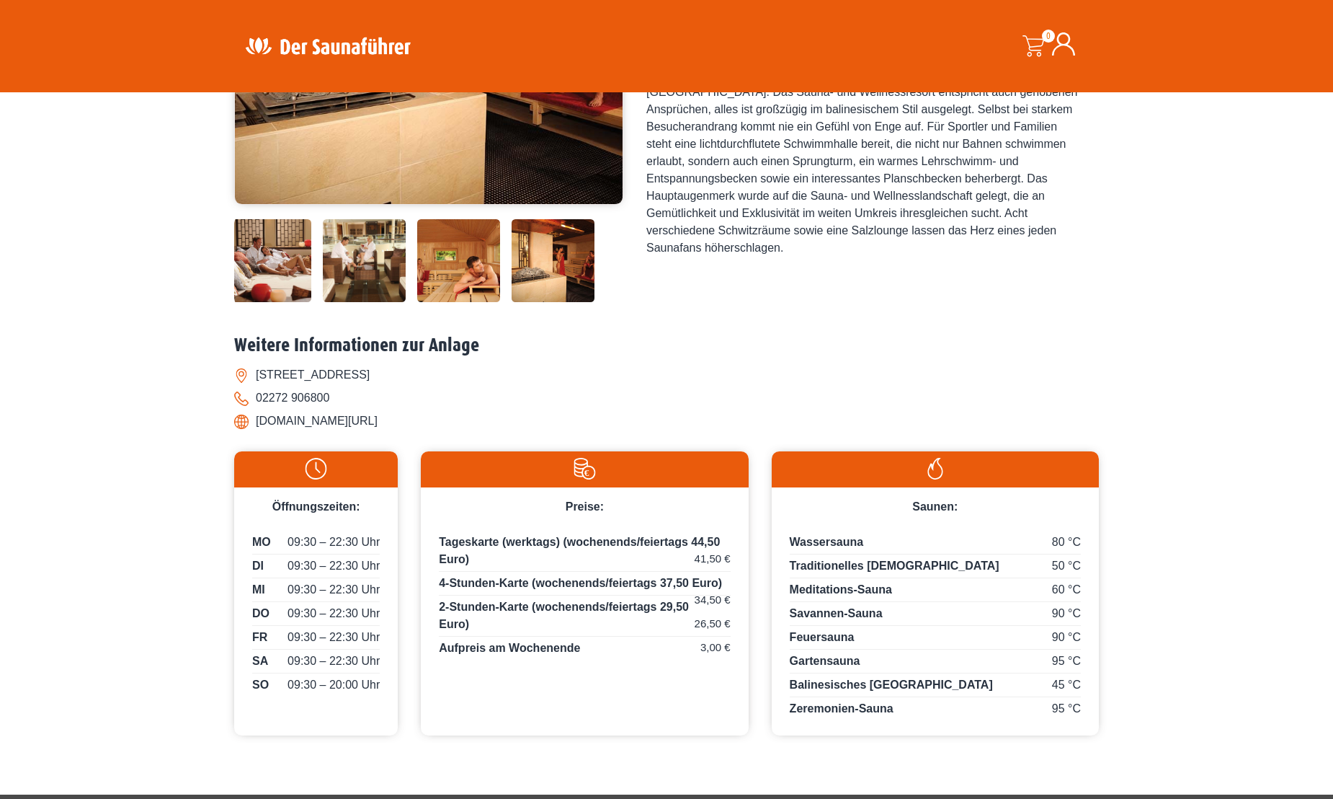
scroll to position [432, 0]
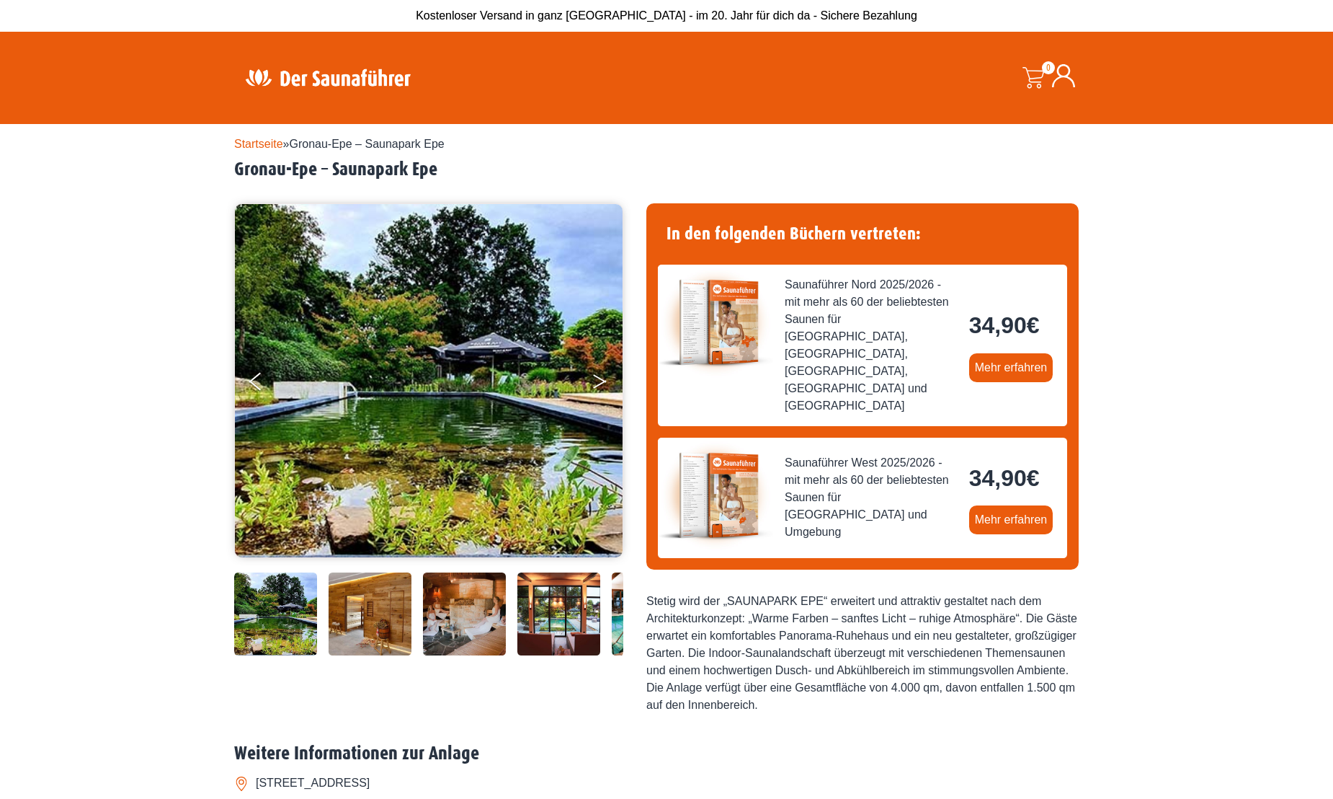
click at [593, 384] on button "Next" at bounding box center [610, 384] width 36 height 36
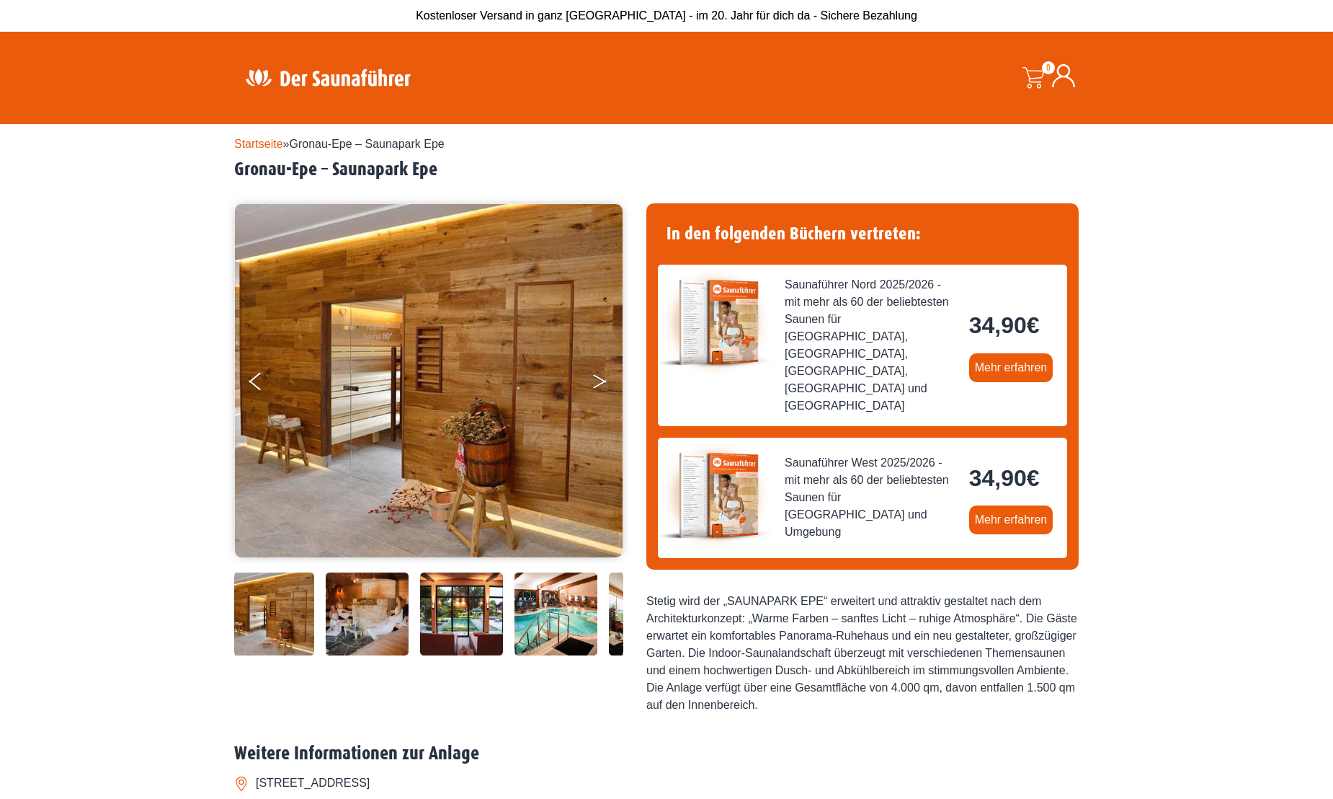
click at [593, 384] on button "Next" at bounding box center [610, 384] width 36 height 36
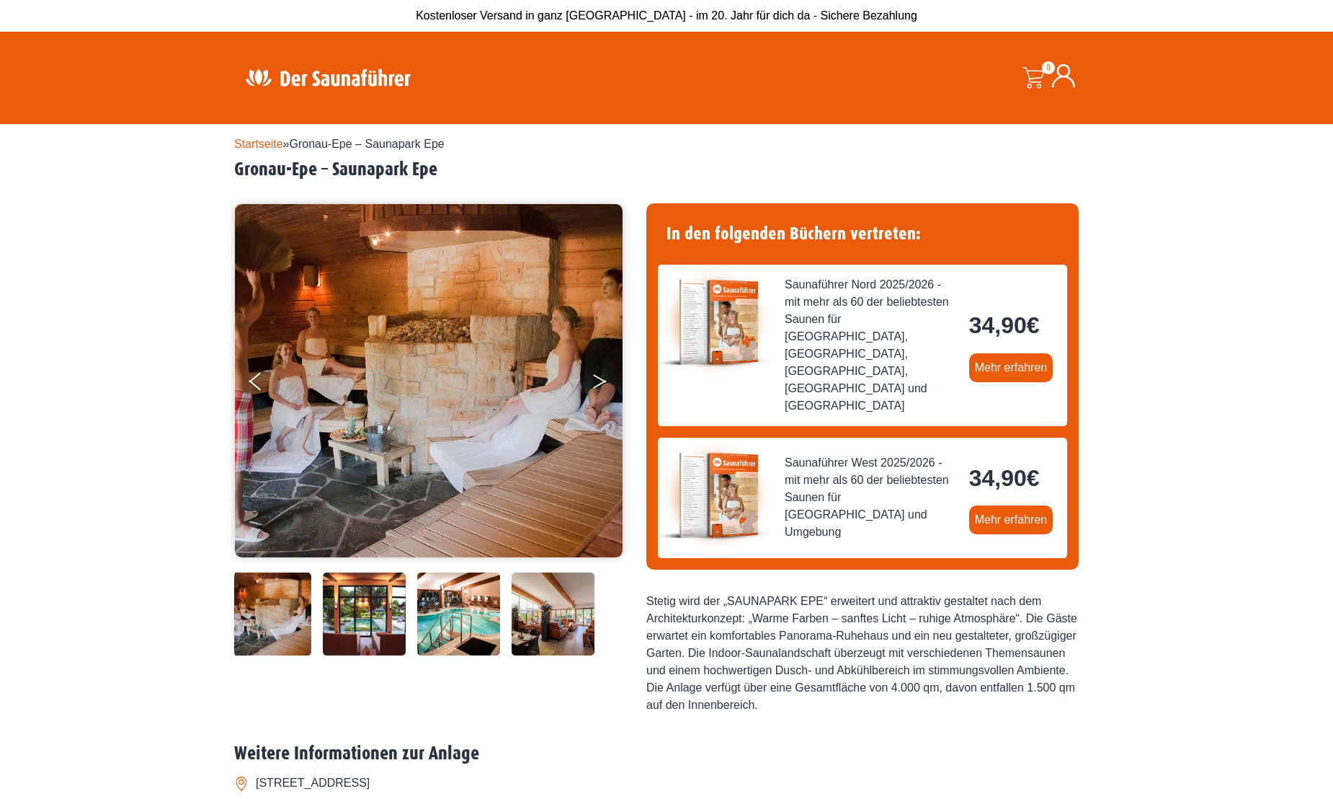
click at [593, 384] on button "Next" at bounding box center [610, 384] width 36 height 36
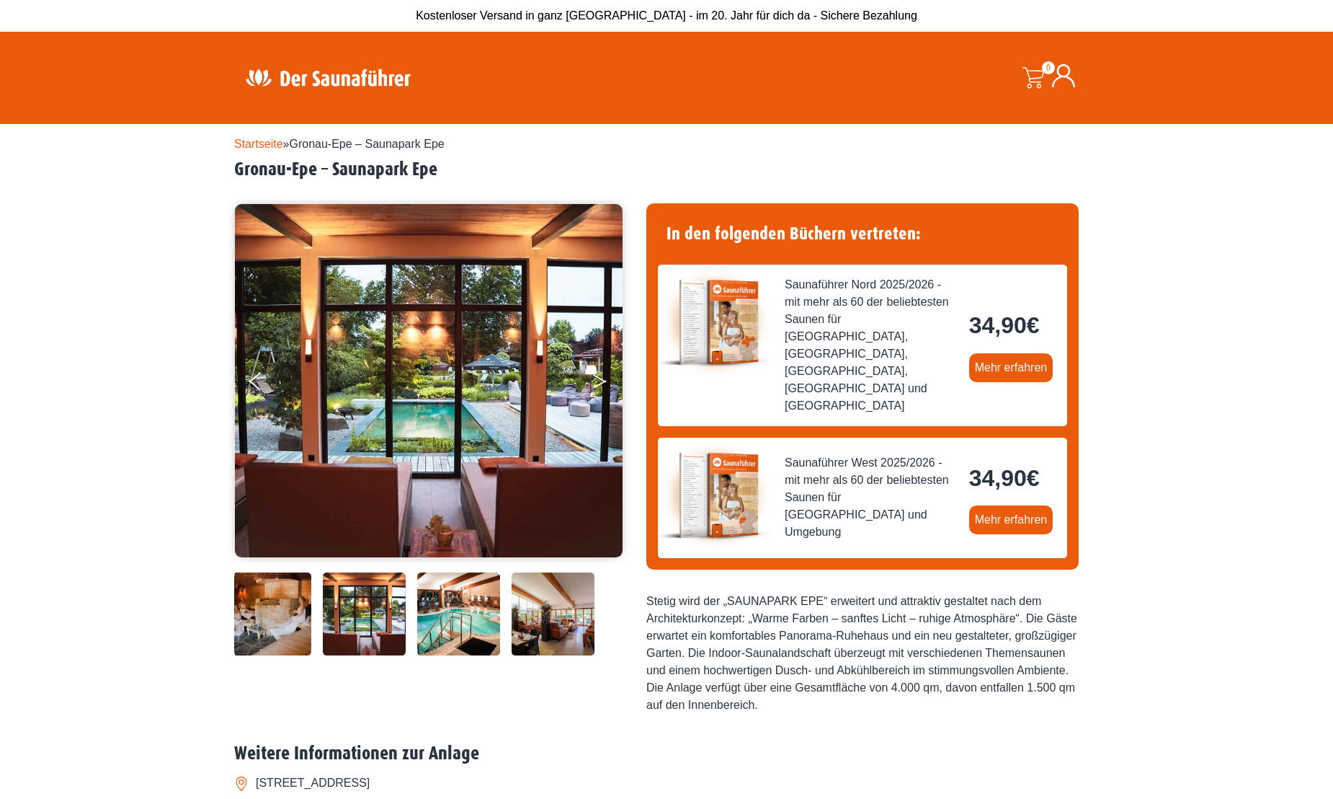
click at [593, 384] on button "Next" at bounding box center [610, 384] width 36 height 36
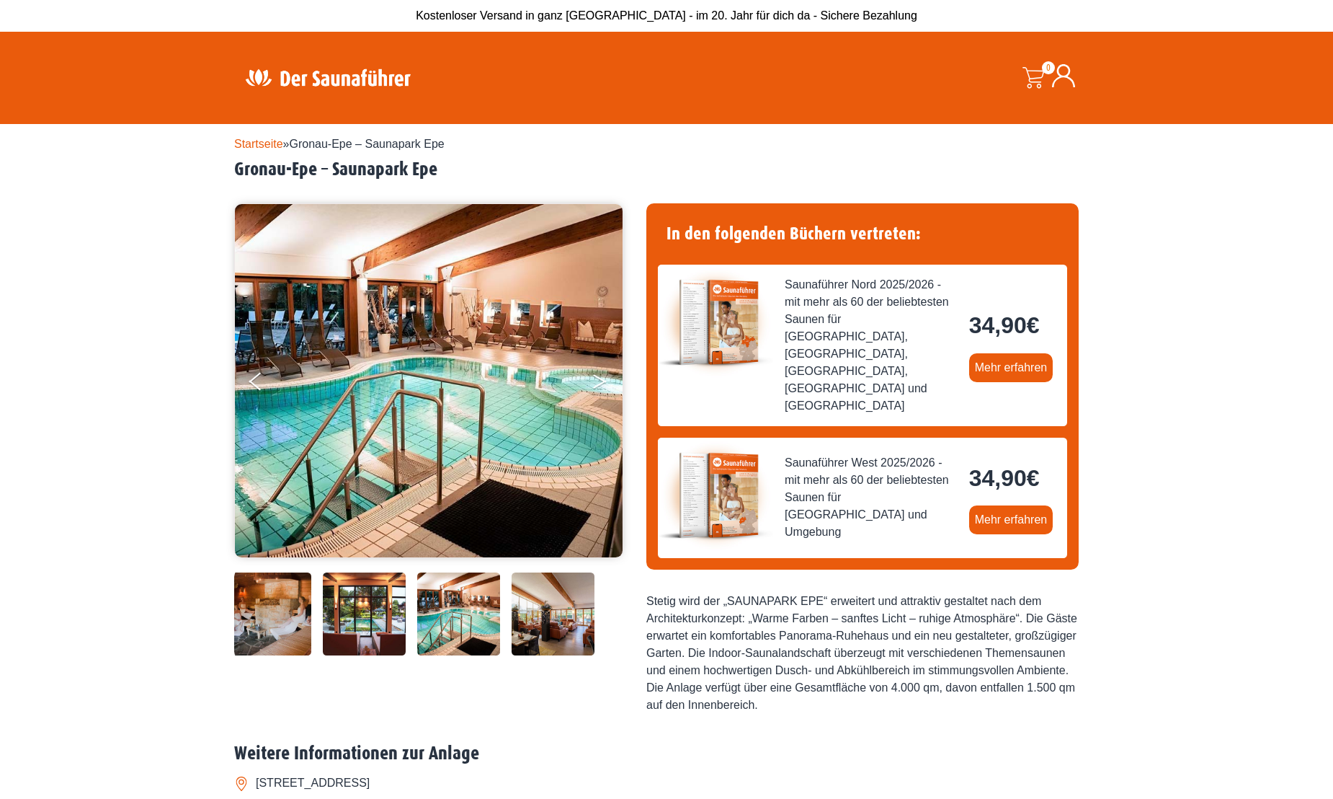
click at [593, 384] on button "Next" at bounding box center [610, 384] width 36 height 36
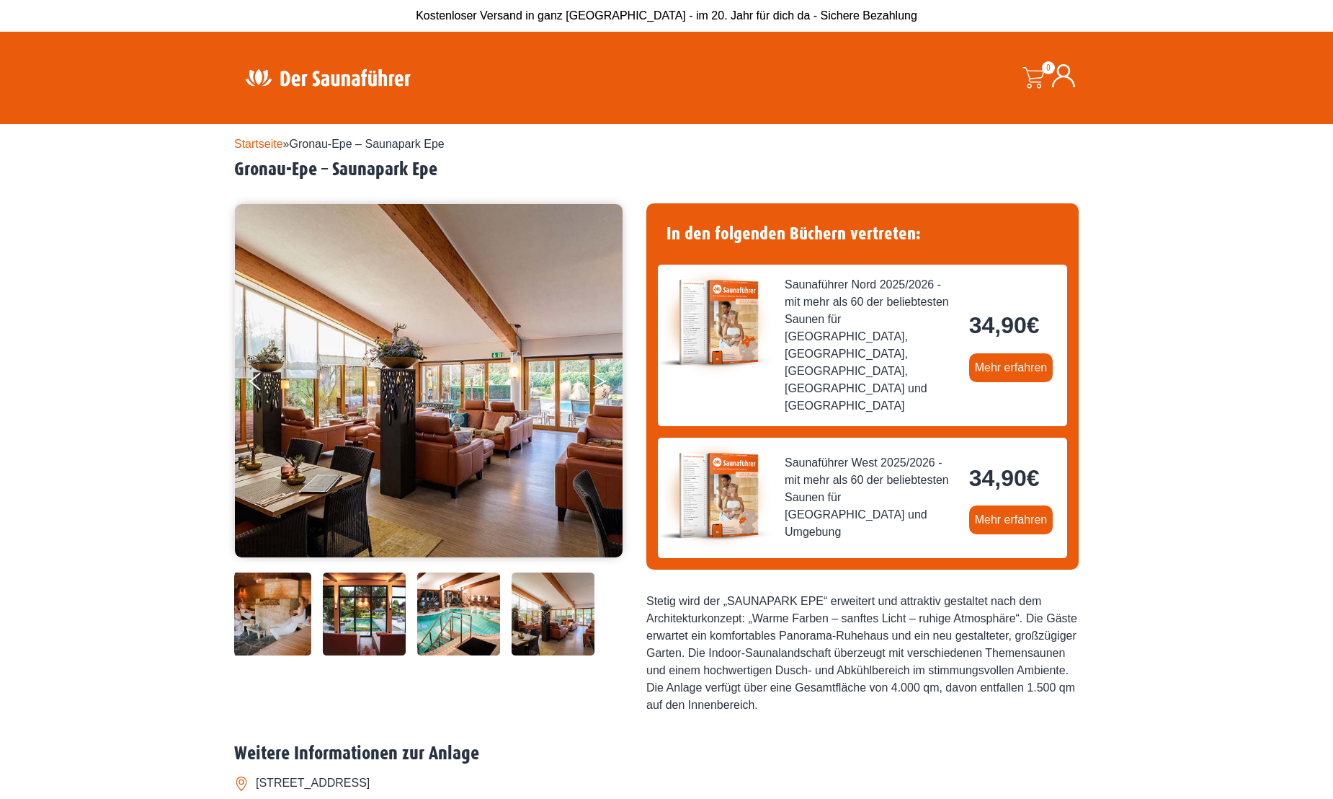
click at [593, 384] on button "Next" at bounding box center [610, 384] width 36 height 36
click at [593, 379] on button "Next" at bounding box center [610, 384] width 36 height 36
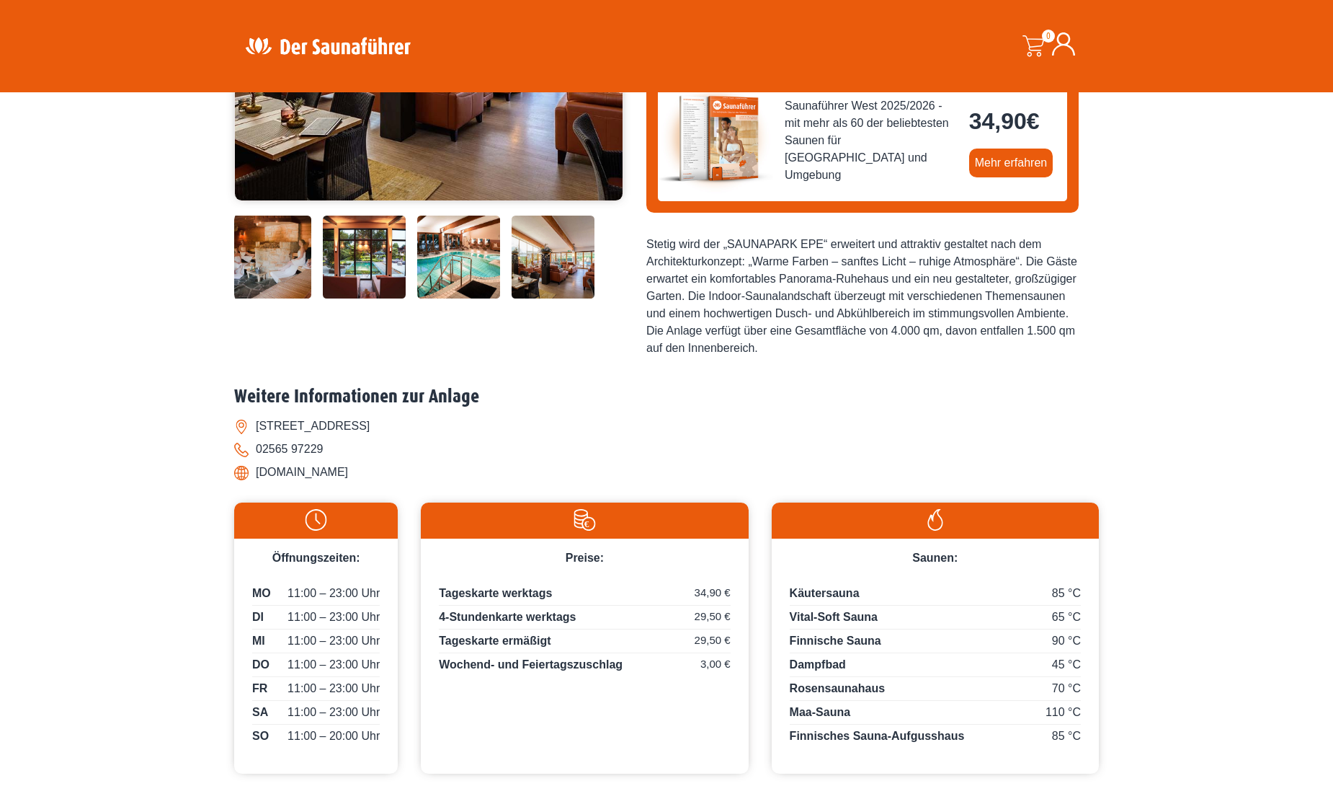
scroll to position [360, 0]
